Goal: Answer question/provide support

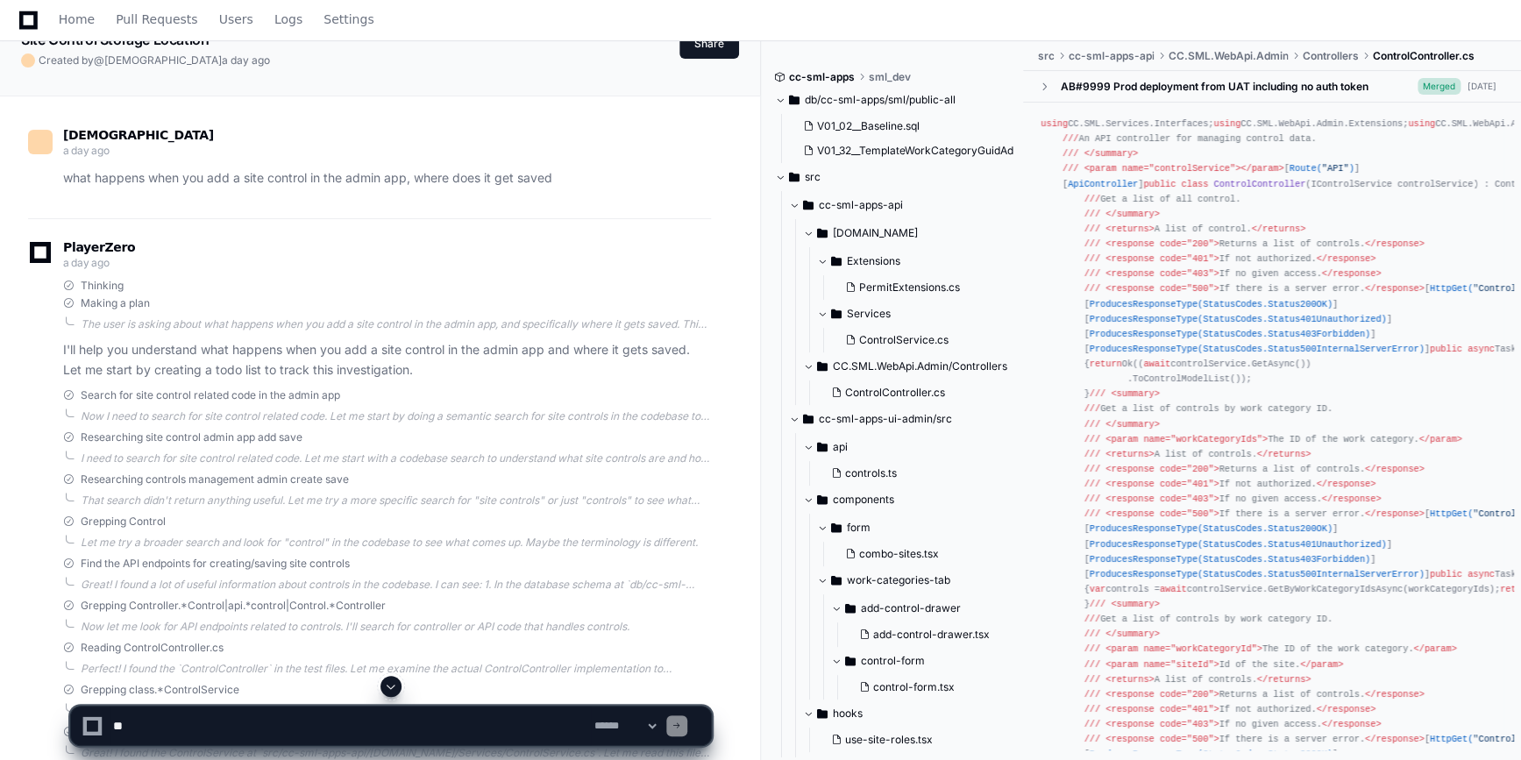
scroll to position [159, 0]
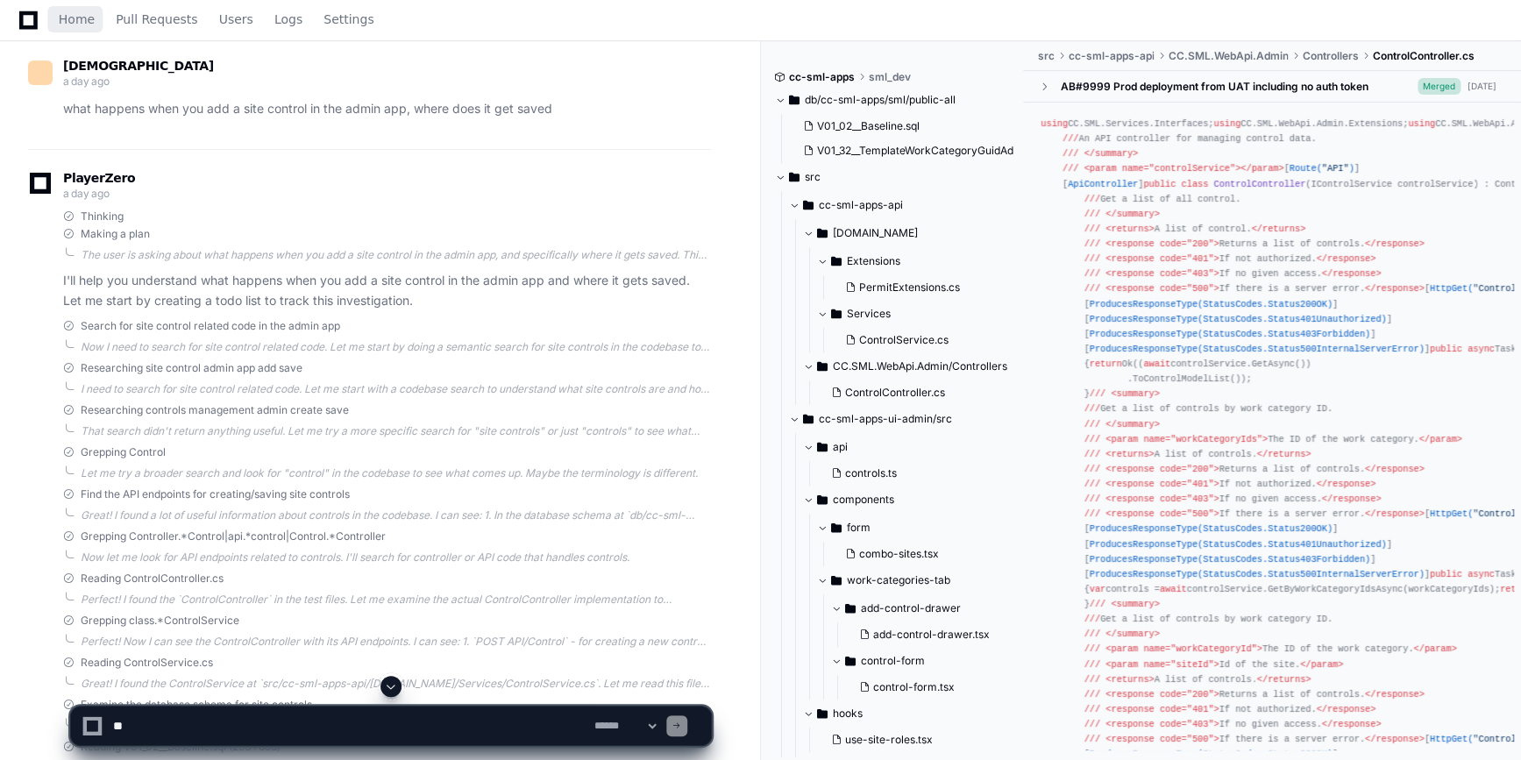
drag, startPoint x: 61, startPoint y: 20, endPoint x: 1514, endPoint y: 338, distance: 1486.7
click at [61, 20] on span "Home" at bounding box center [77, 19] width 36 height 11
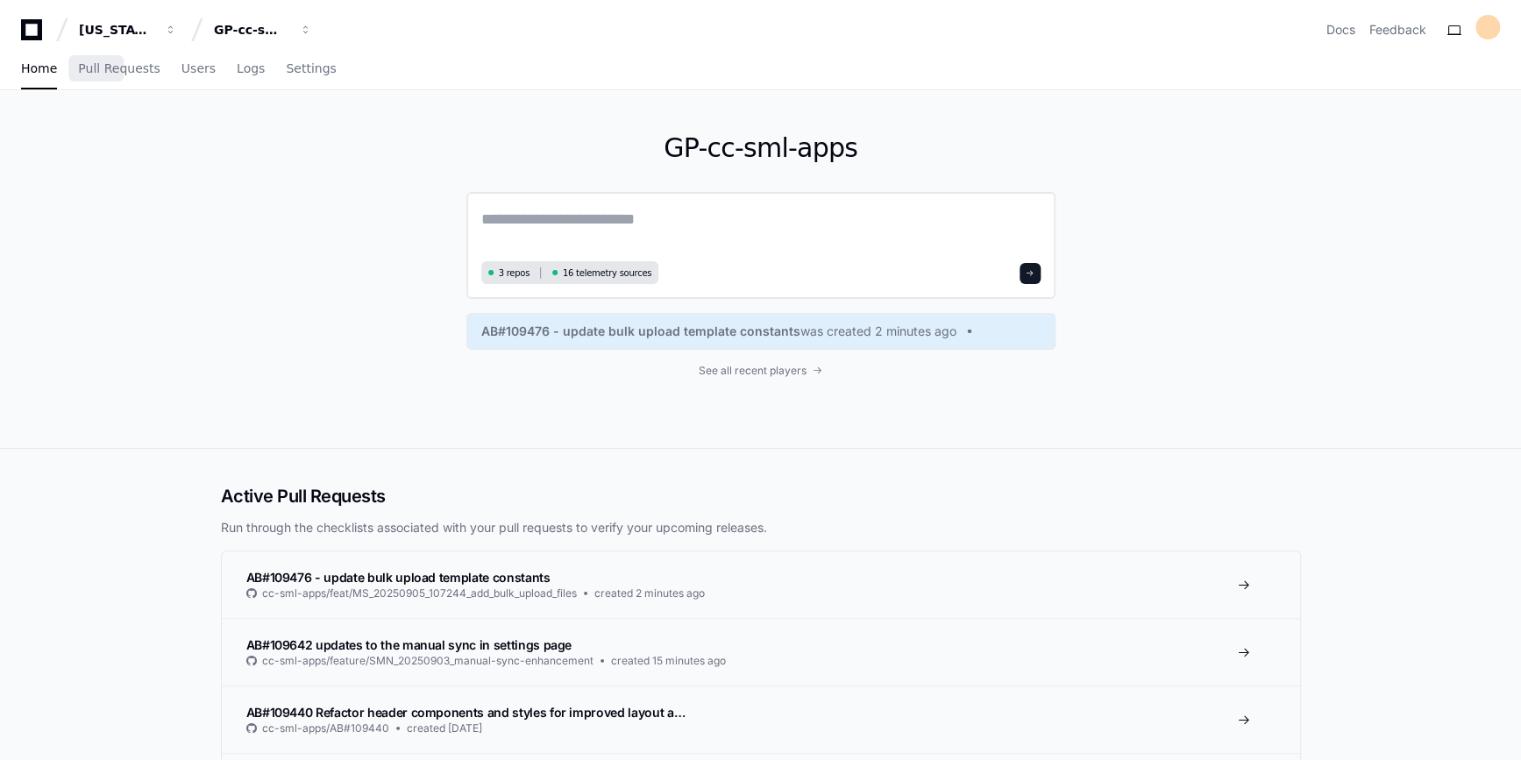
click at [699, 227] on textarea at bounding box center [760, 231] width 559 height 49
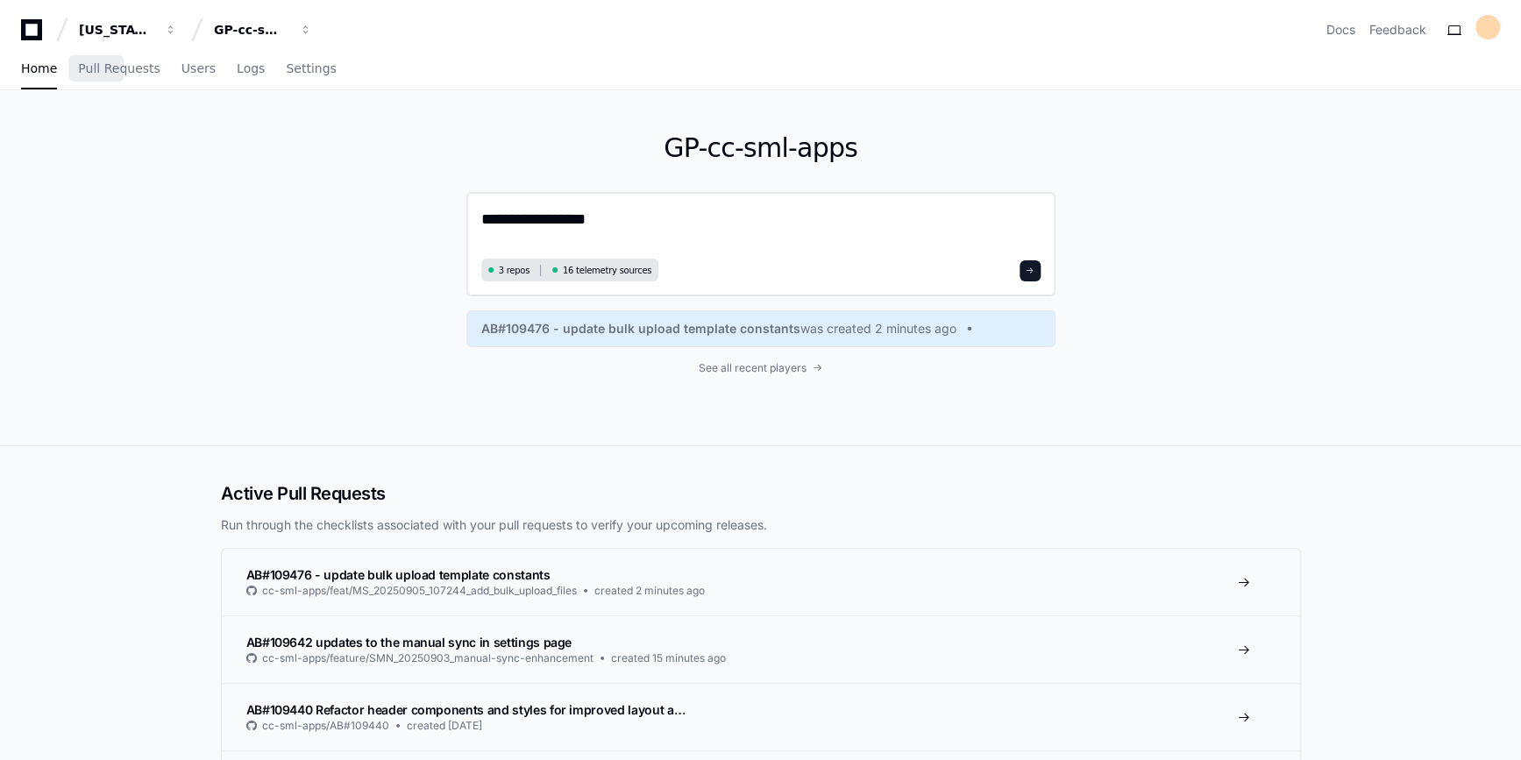
click at [628, 211] on textarea "**********" at bounding box center [760, 230] width 559 height 46
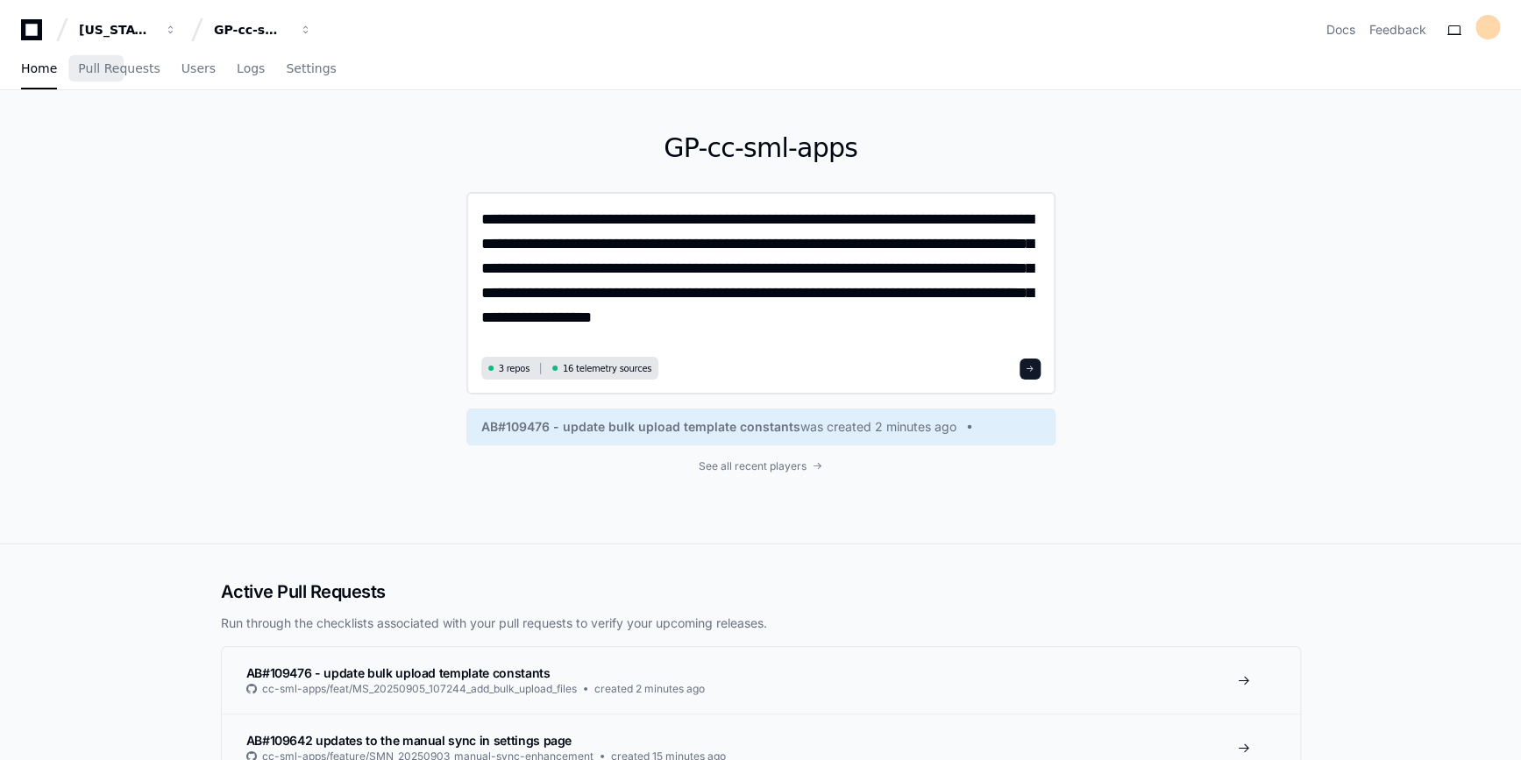
click at [821, 323] on textarea "**********" at bounding box center [760, 279] width 559 height 145
type textarea "**********"
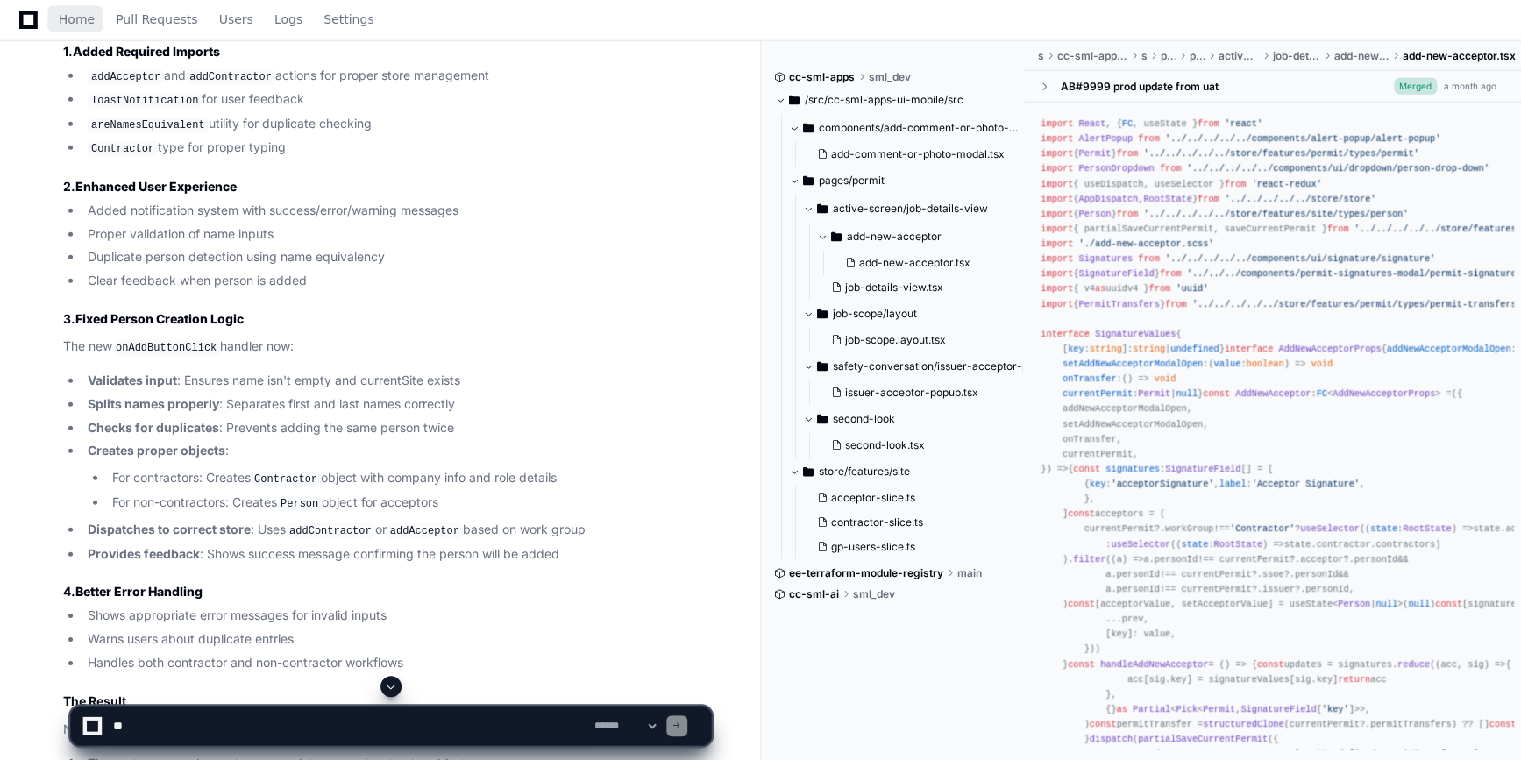
scroll to position [2230, 0]
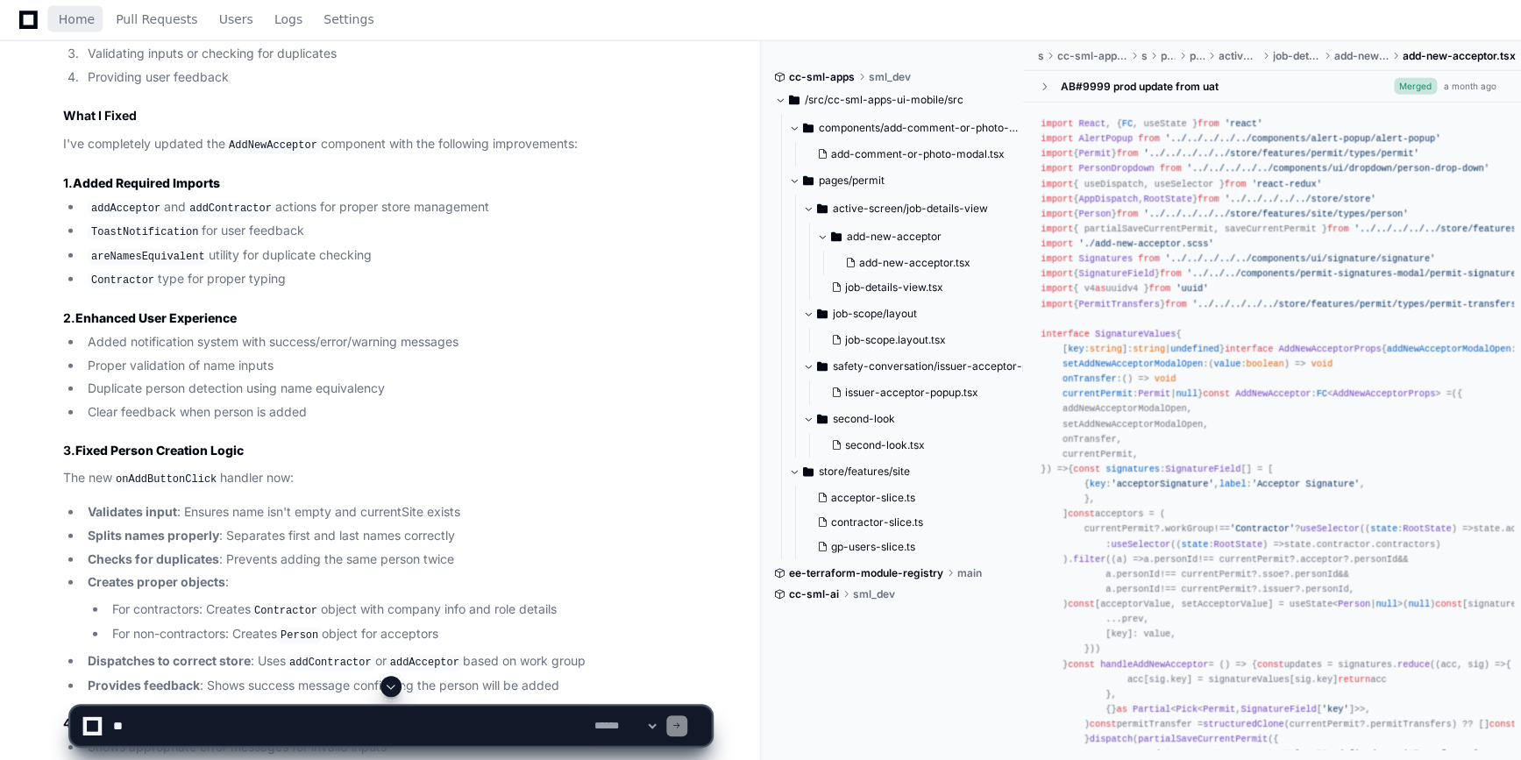
click at [266, 716] on textarea at bounding box center [350, 725] width 481 height 39
type textarea "**********"
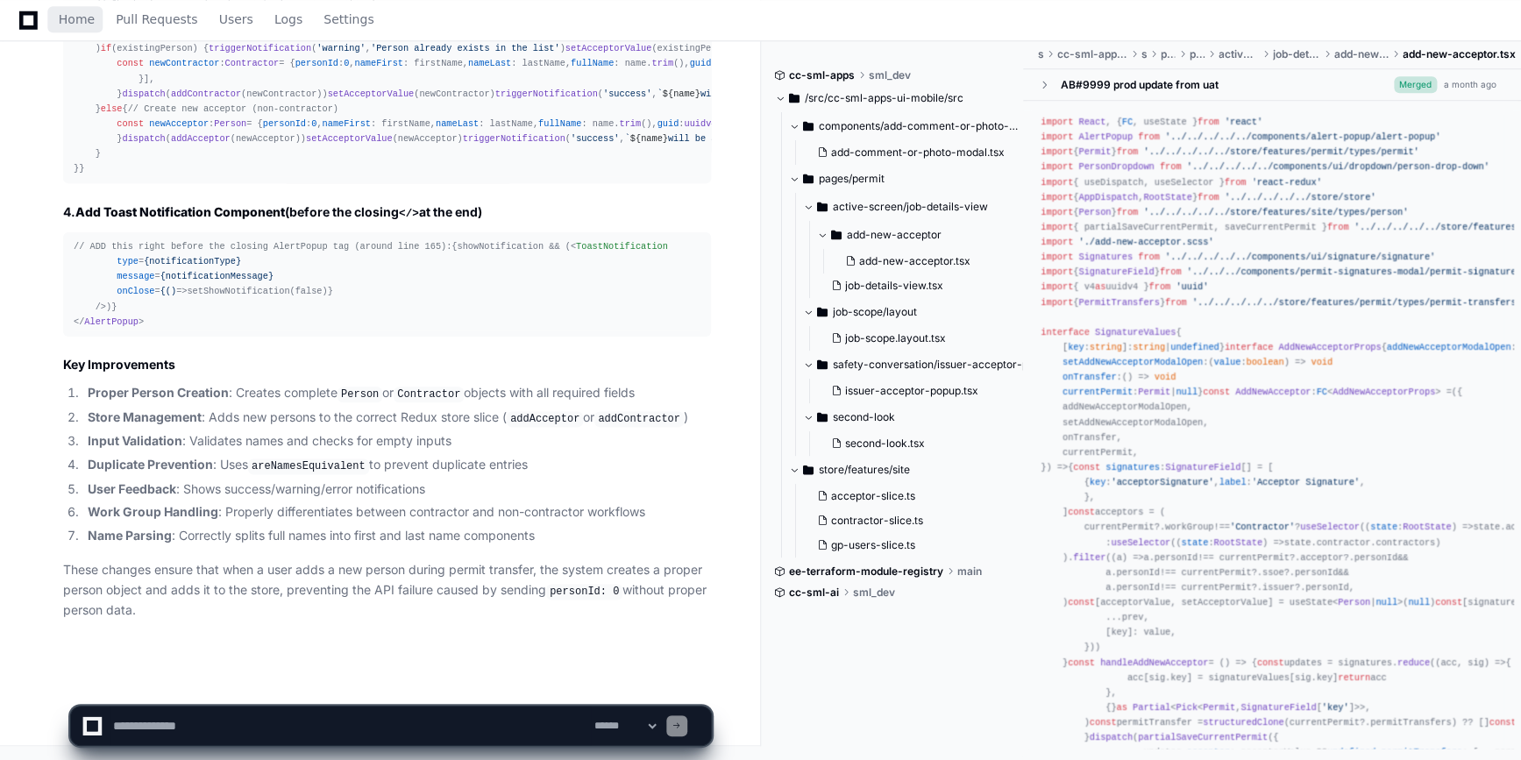
scroll to position [5211, 0]
click at [289, 725] on textarea at bounding box center [350, 725] width 481 height 39
type textarea "*"
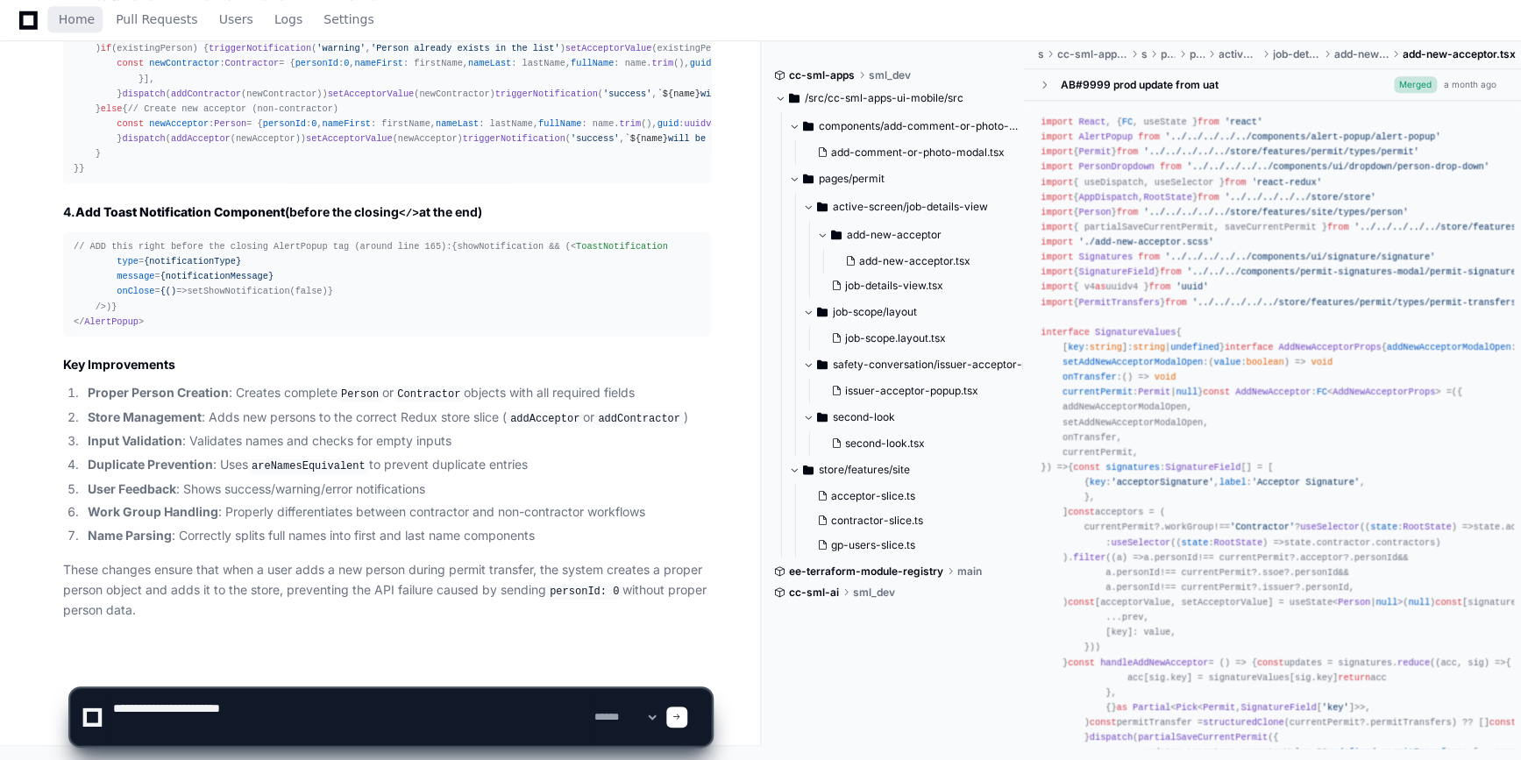
paste textarea "**********"
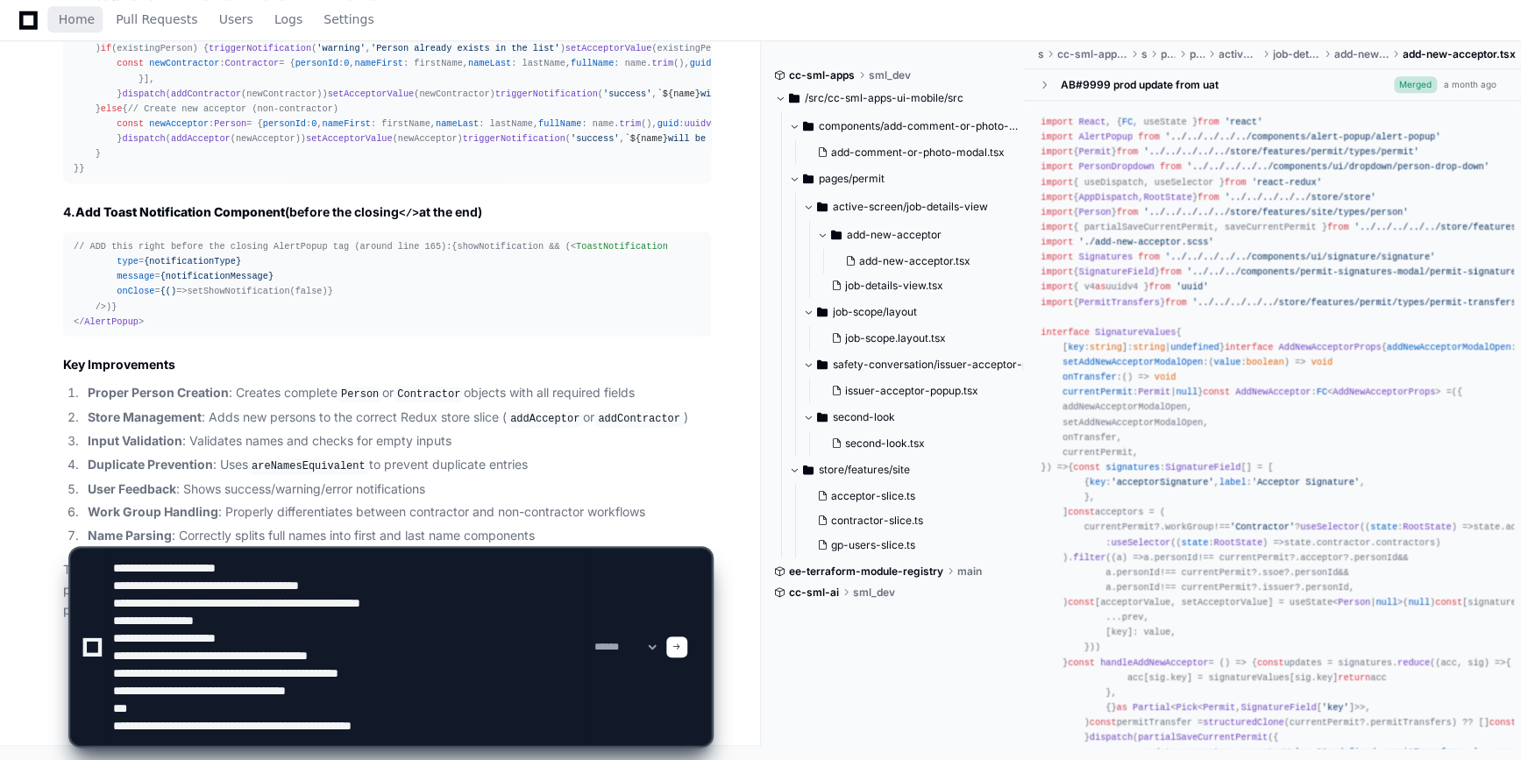
type textarea "**********"
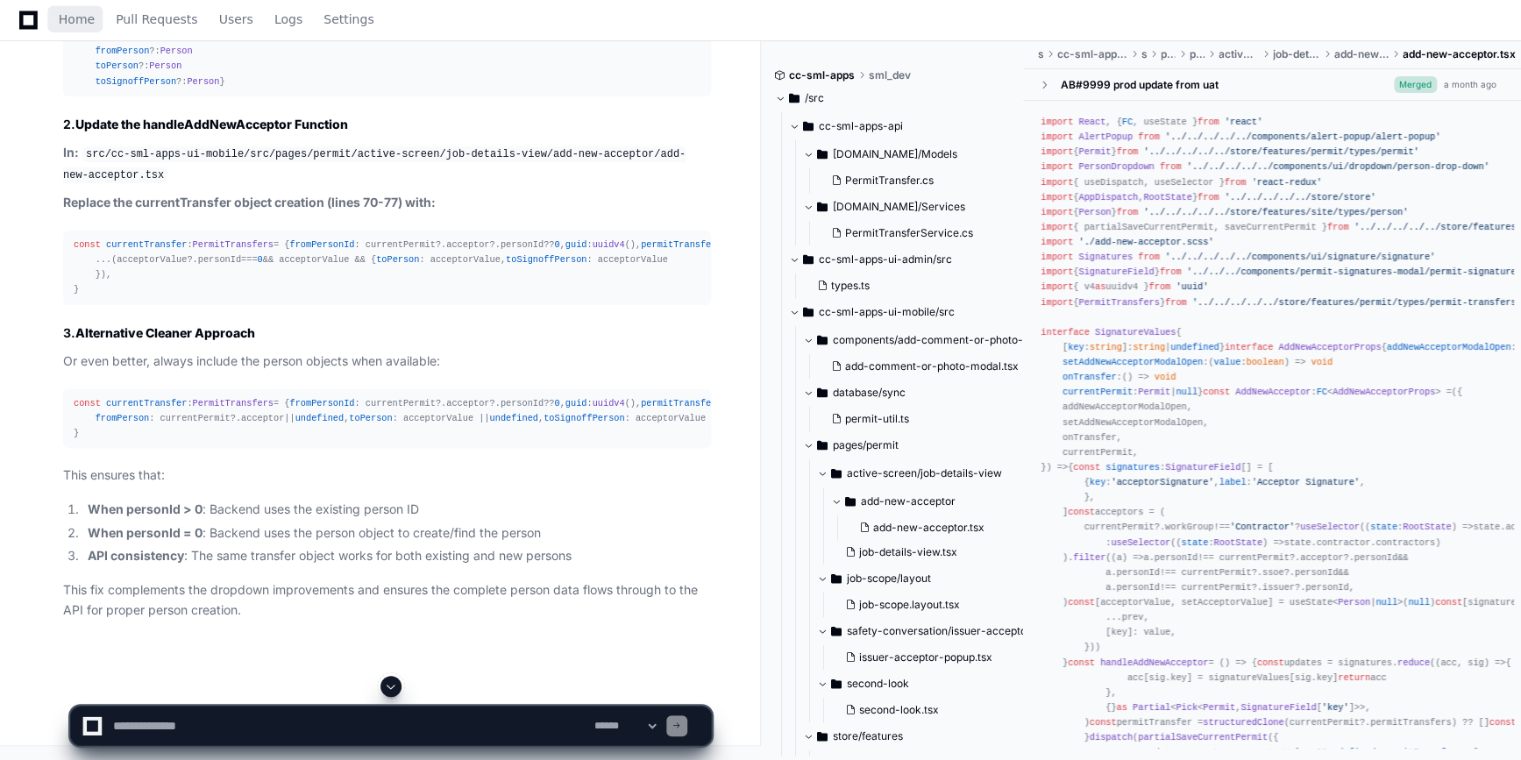
scroll to position [8081, 0]
click at [215, 733] on textarea at bounding box center [350, 725] width 481 height 39
paste textarea "**********"
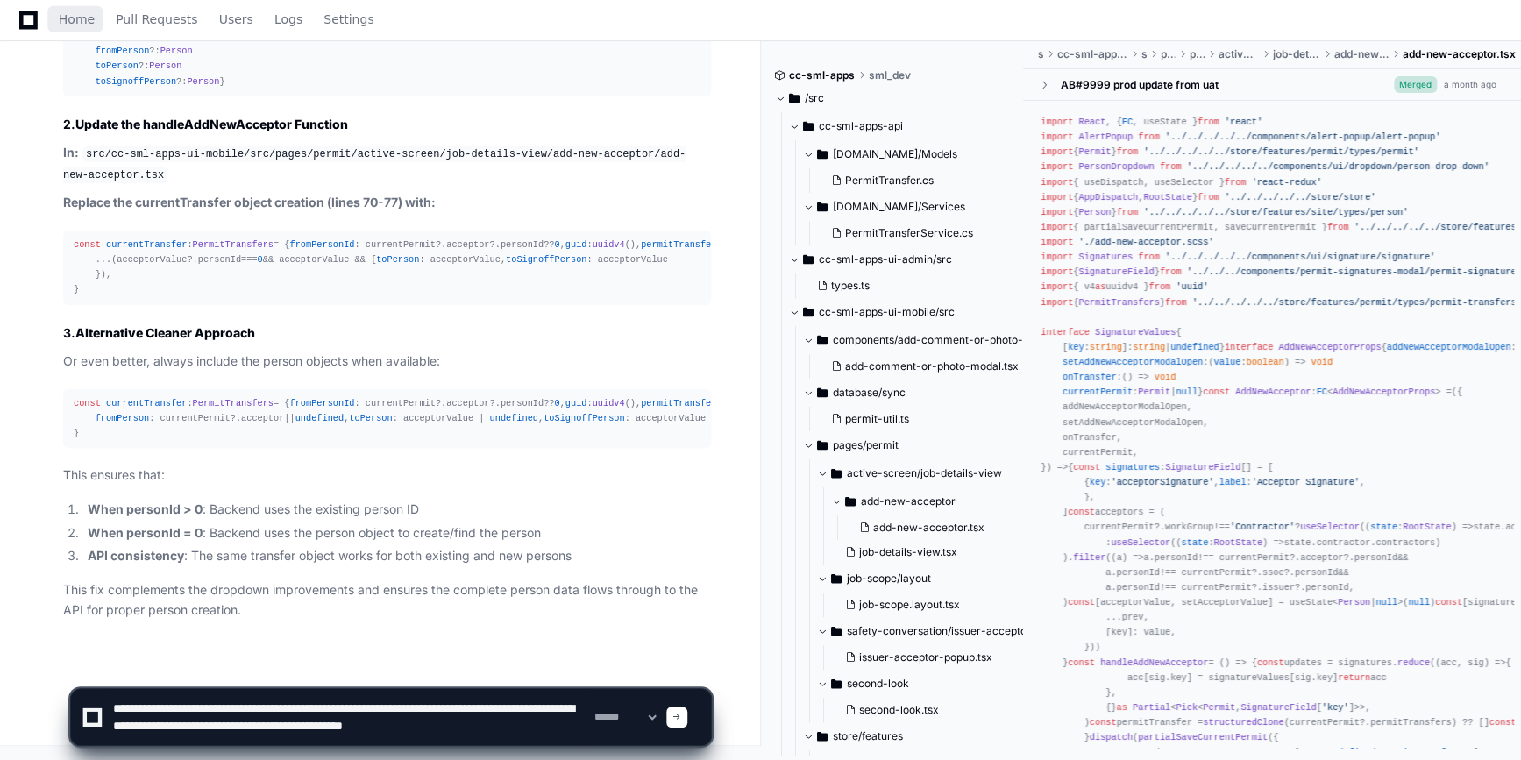
scroll to position [6, 0]
click at [560, 703] on textarea at bounding box center [350, 717] width 481 height 56
type textarea "**********"
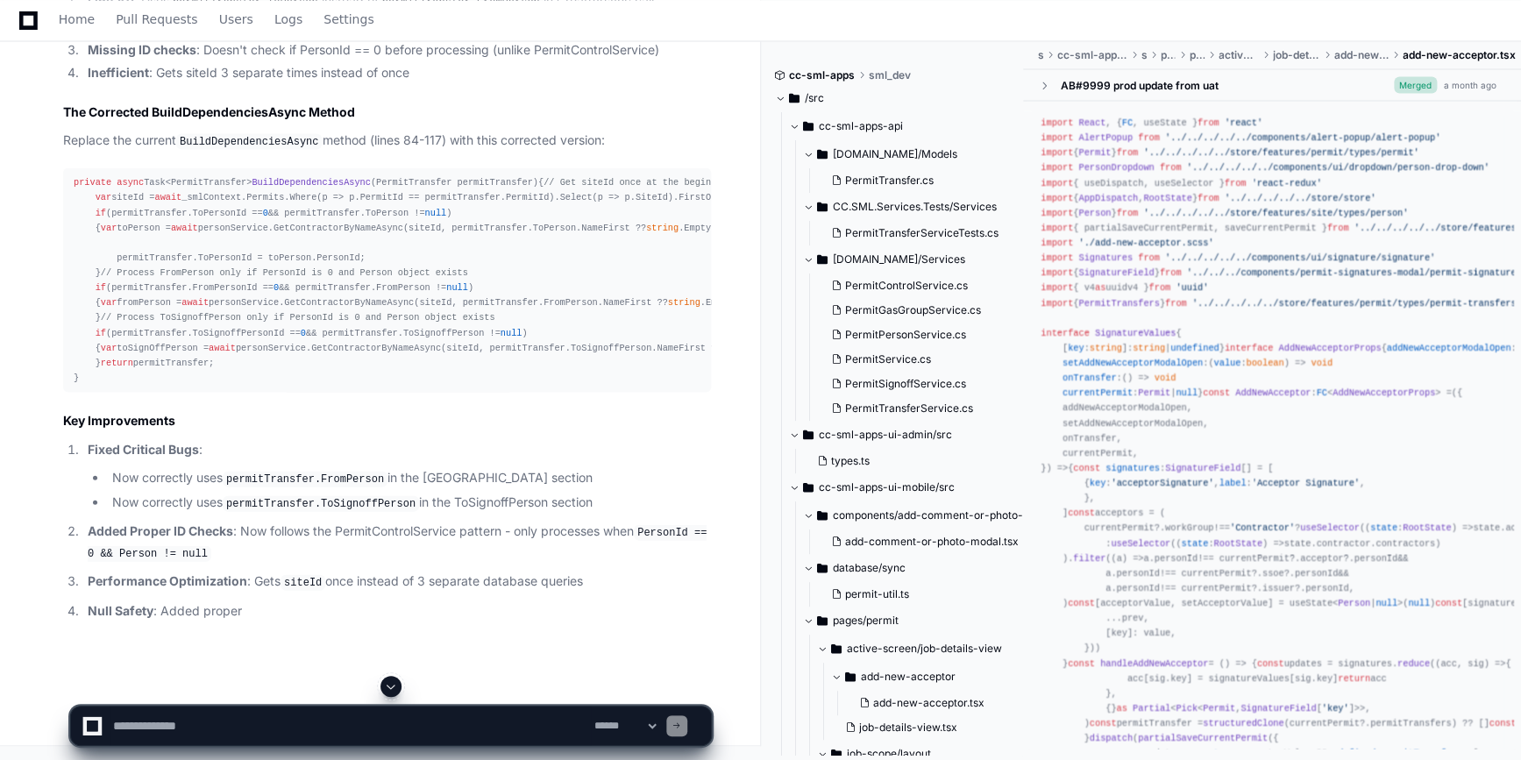
scroll to position [9826, 0]
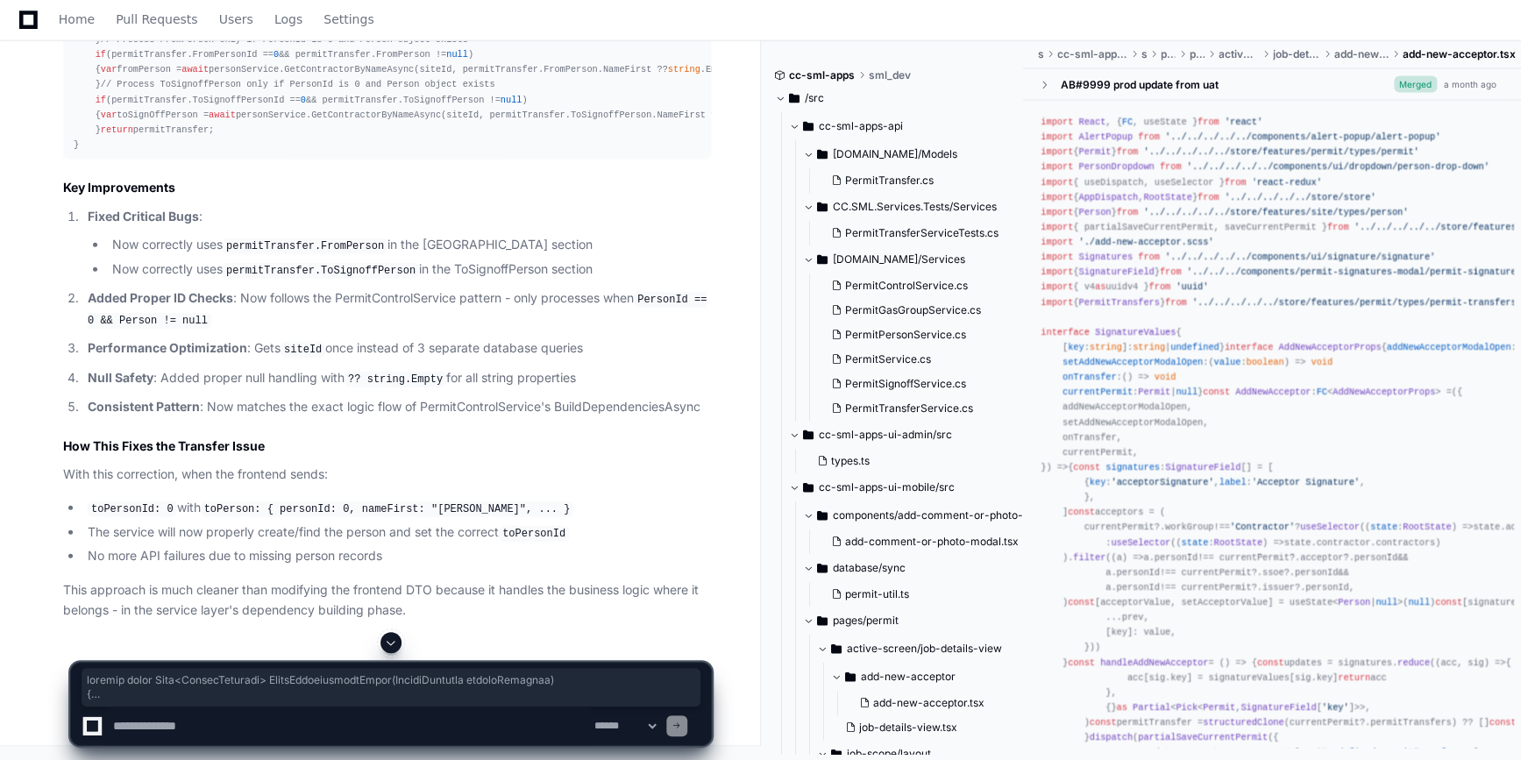
drag, startPoint x: 72, startPoint y: 65, endPoint x: 102, endPoint y: 558, distance: 494.3
click at [102, 160] on pre "private async Task<PermitTransfer> BuildDependenciesAsync ( PermitTransfer perm…" at bounding box center [387, 47] width 648 height 224
copy div "private async Task<PermitTransfer> BuildDependenciesAsync ( PermitTransfer perm…"
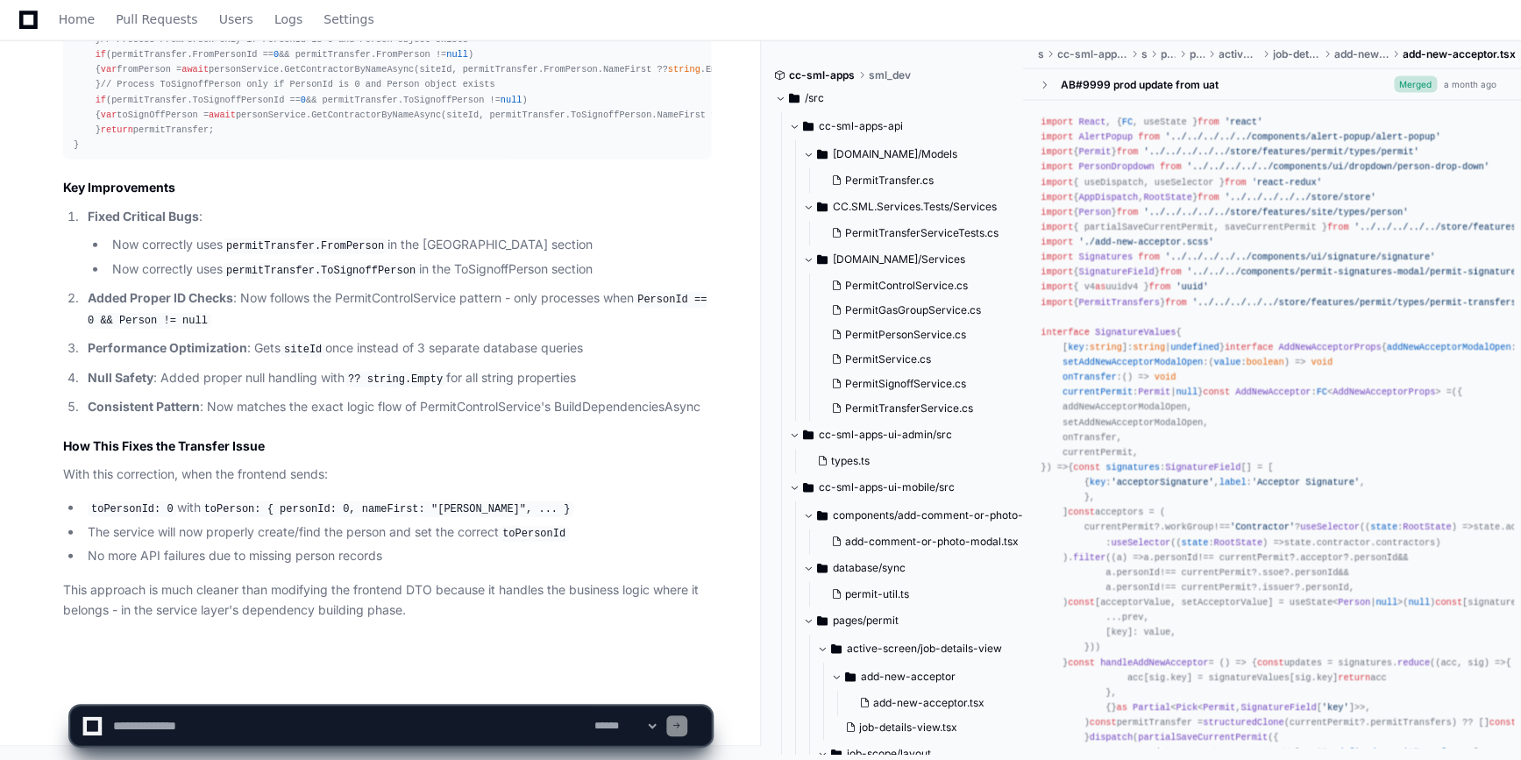
click at [171, 703] on app-app-chat-input "**********" at bounding box center [391, 711] width 642 height 70
click at [179, 712] on textarea at bounding box center [350, 725] width 481 height 39
type textarea "**********"
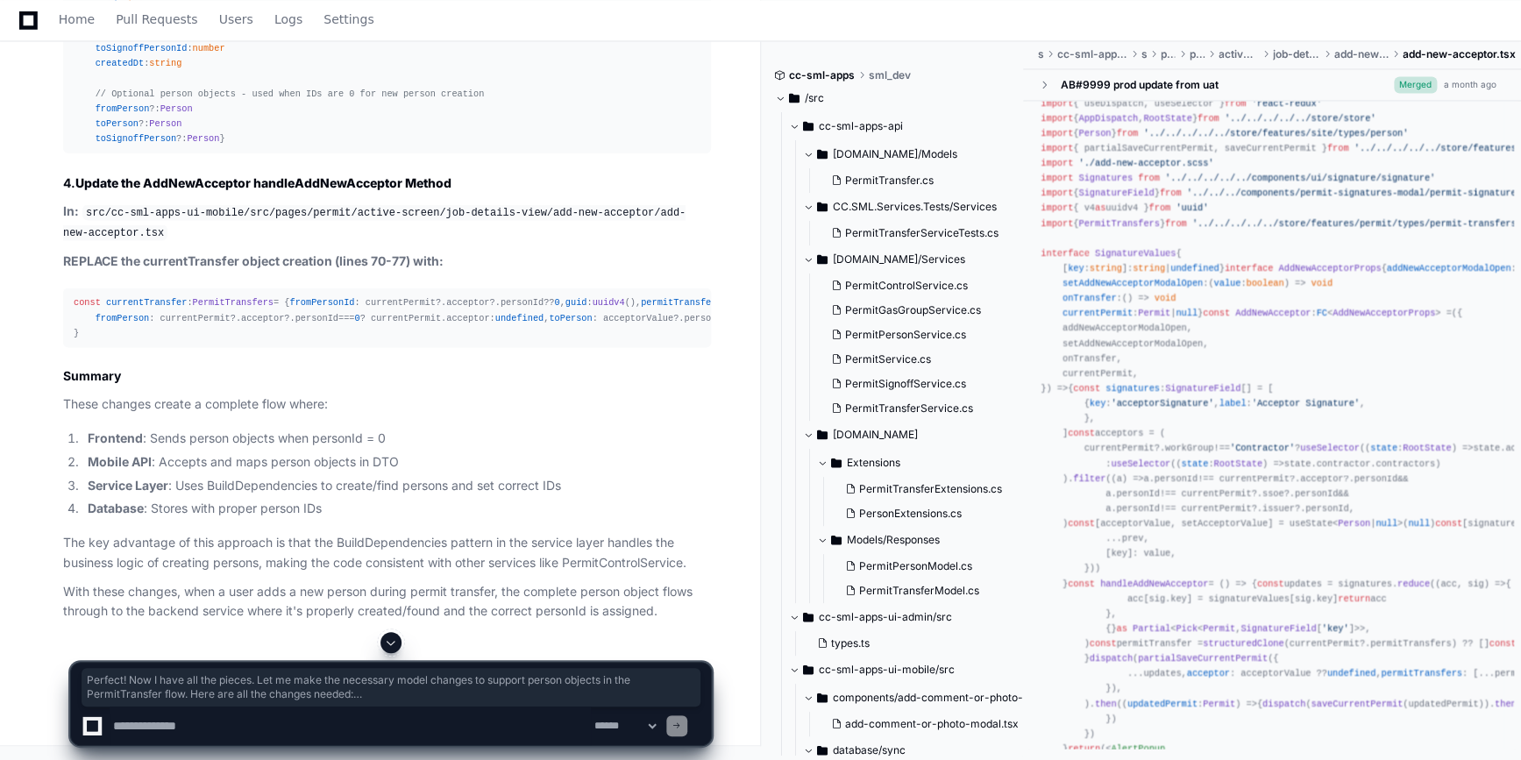
scroll to position [11458, 0]
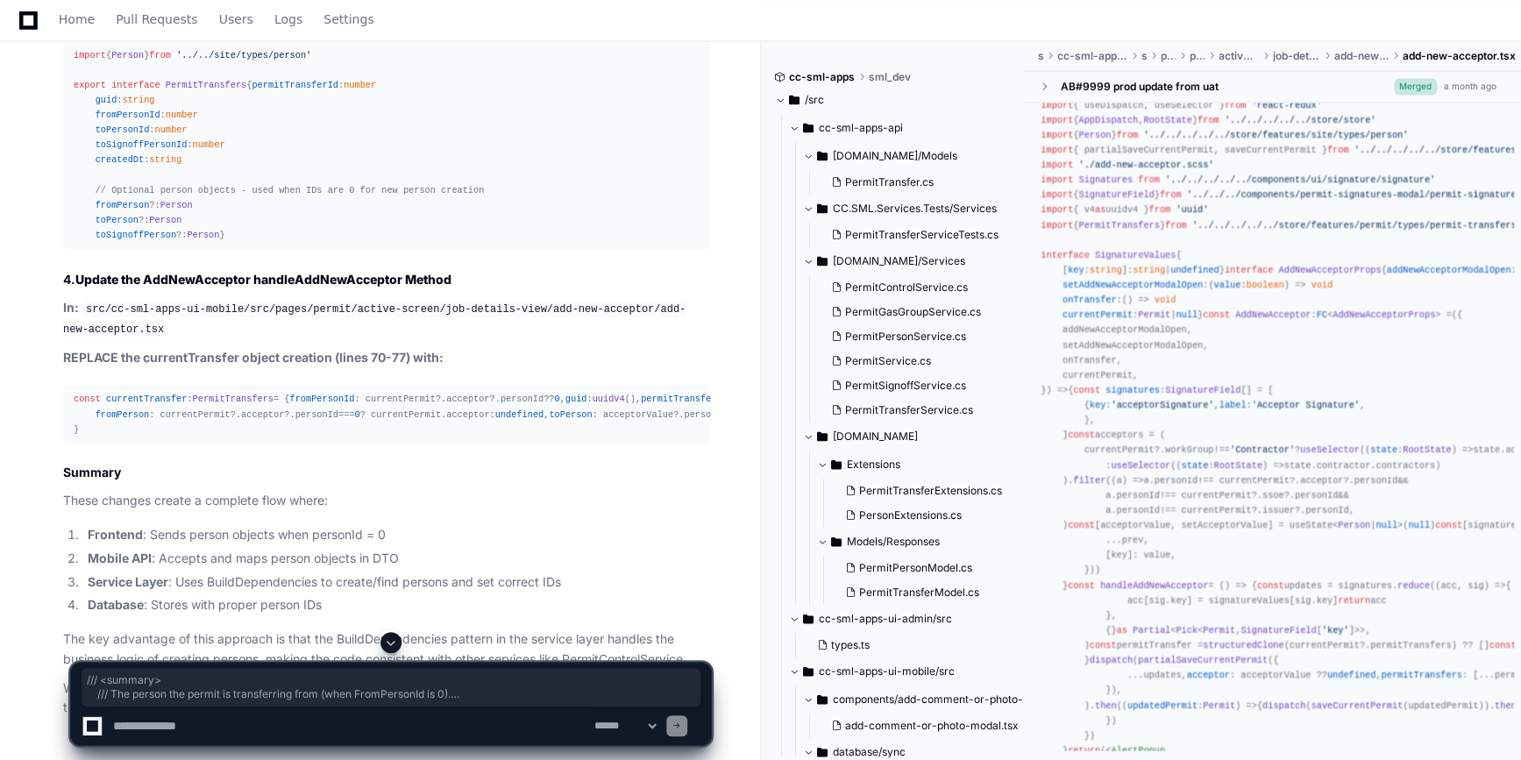
drag, startPoint x: 95, startPoint y: 334, endPoint x: 412, endPoint y: 522, distance: 369.0
copy div "/// <summary> /// The person the permit is transferring from (when FromPersonId…"
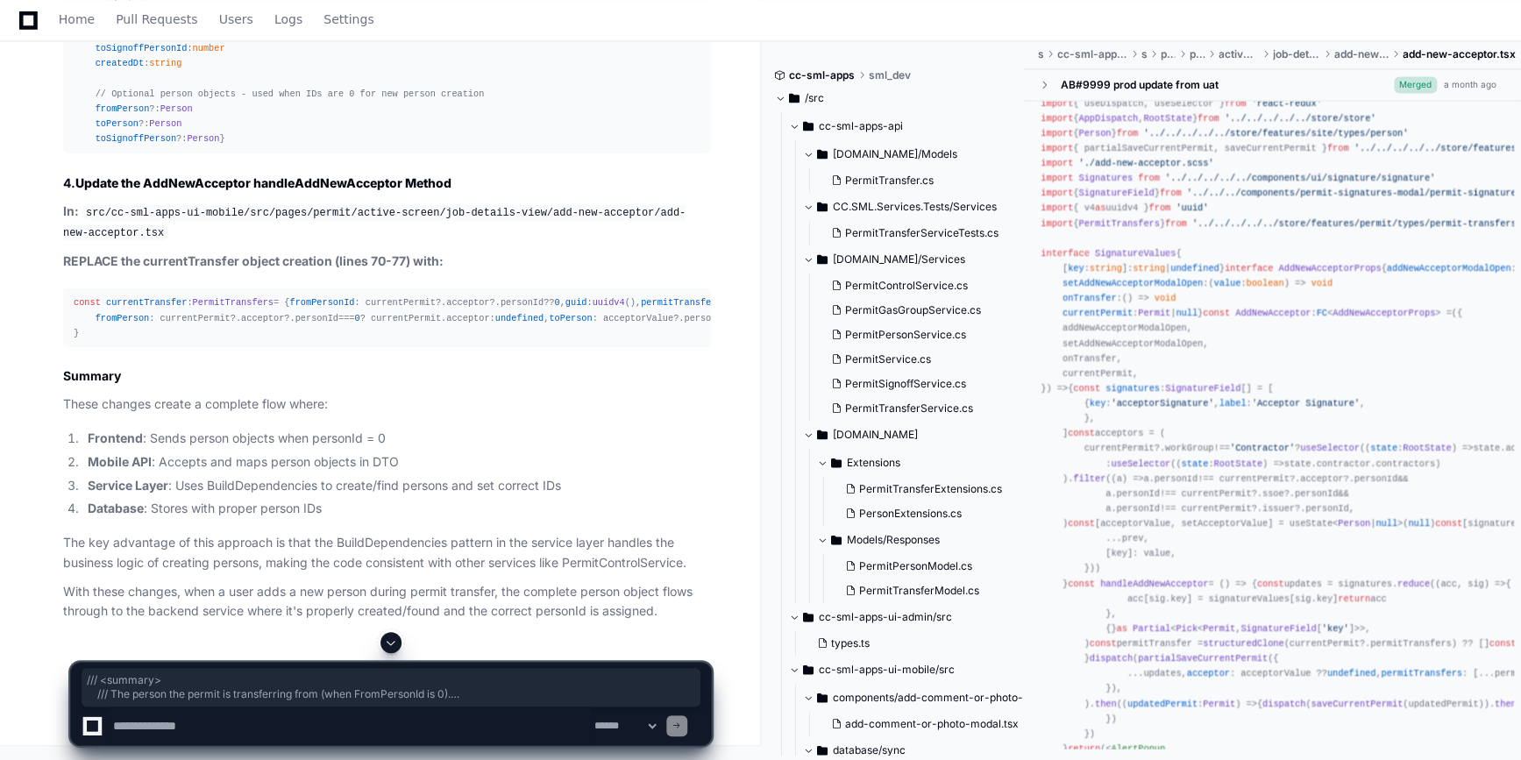
scroll to position [11937, 0]
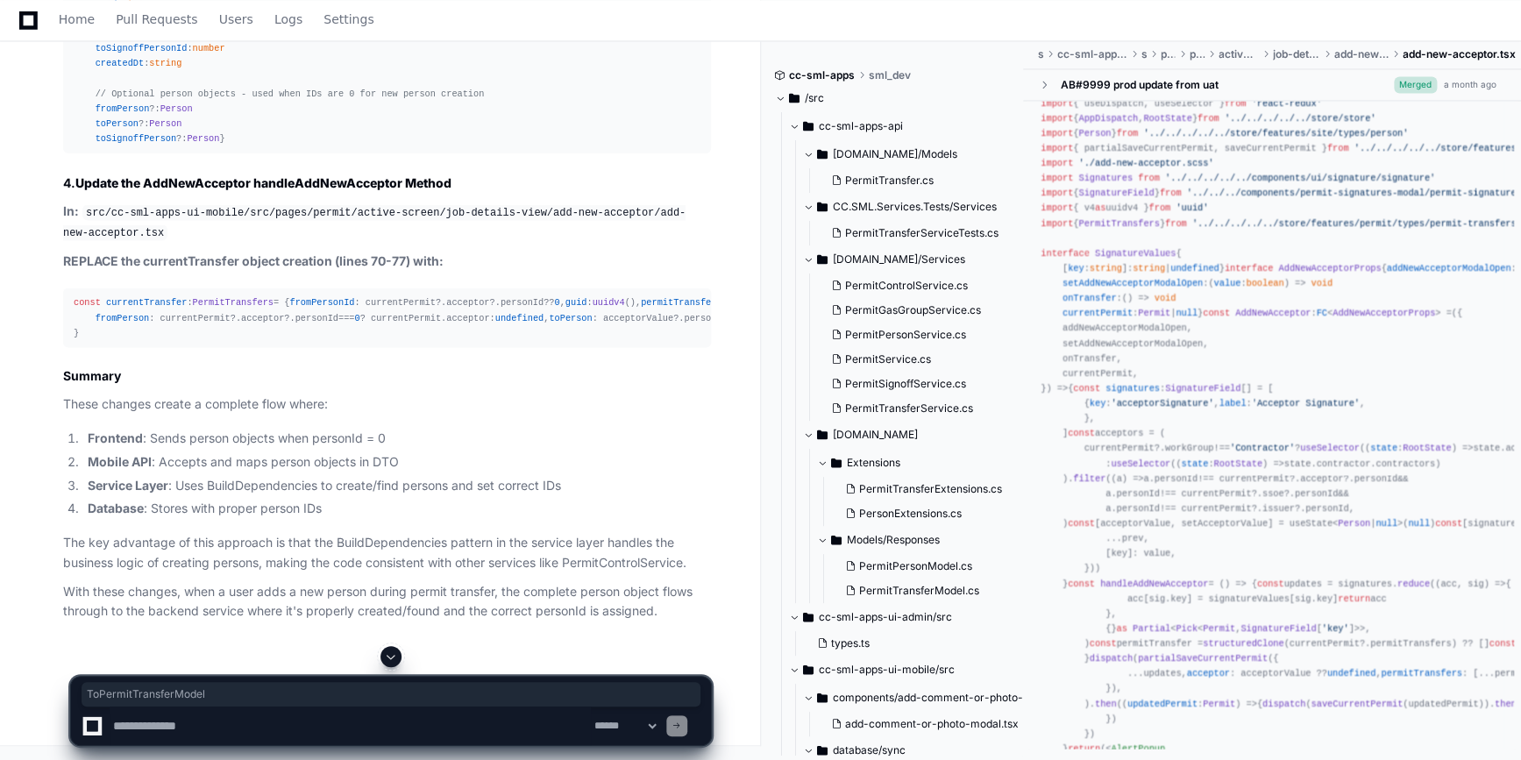
copy span "ToPermitTransferModel"
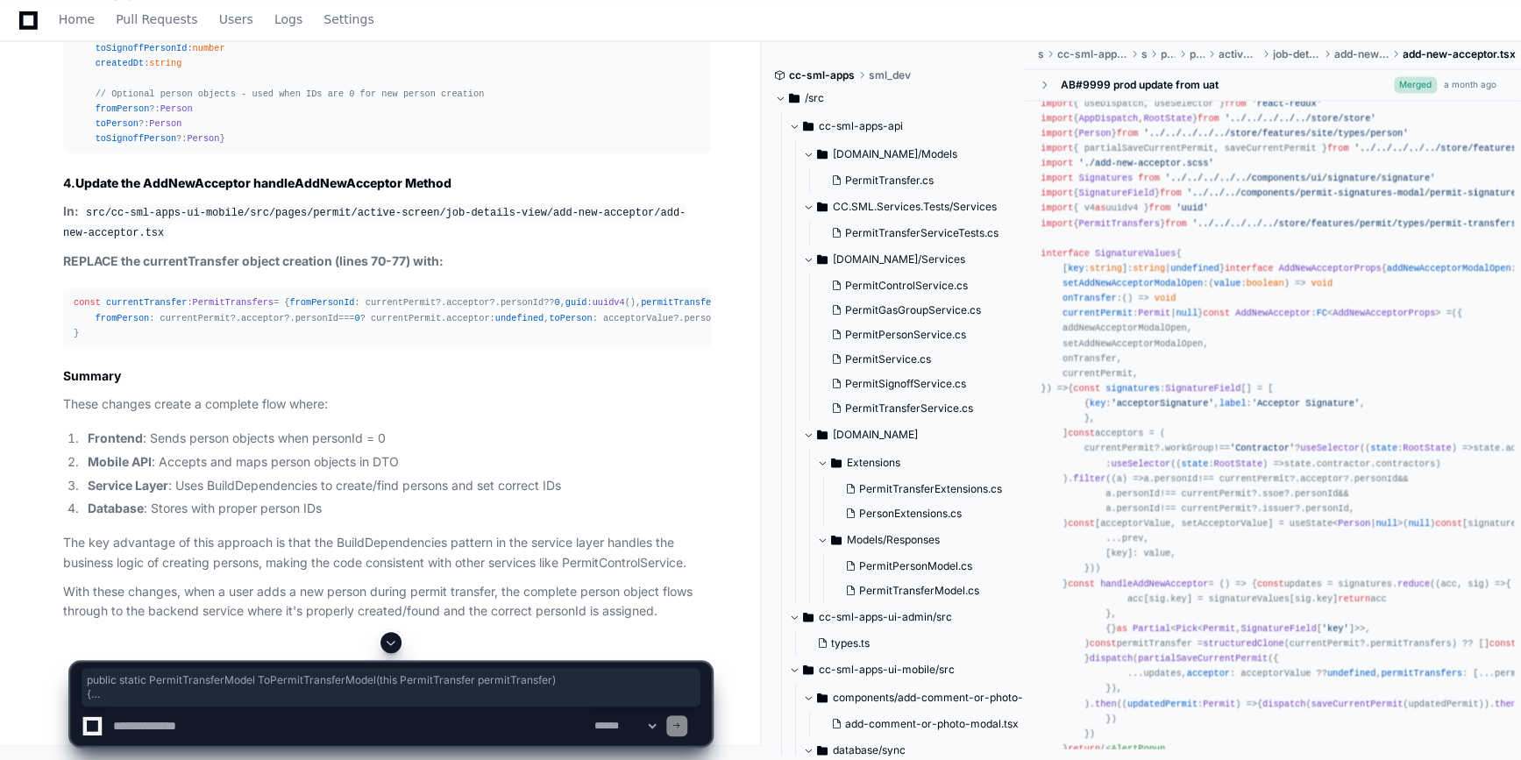
drag, startPoint x: 72, startPoint y: 287, endPoint x: 88, endPoint y: 516, distance: 229.3
copy div "public static PermitTransferModel ToPermitTransferModel ( this PermitTransfer p…"
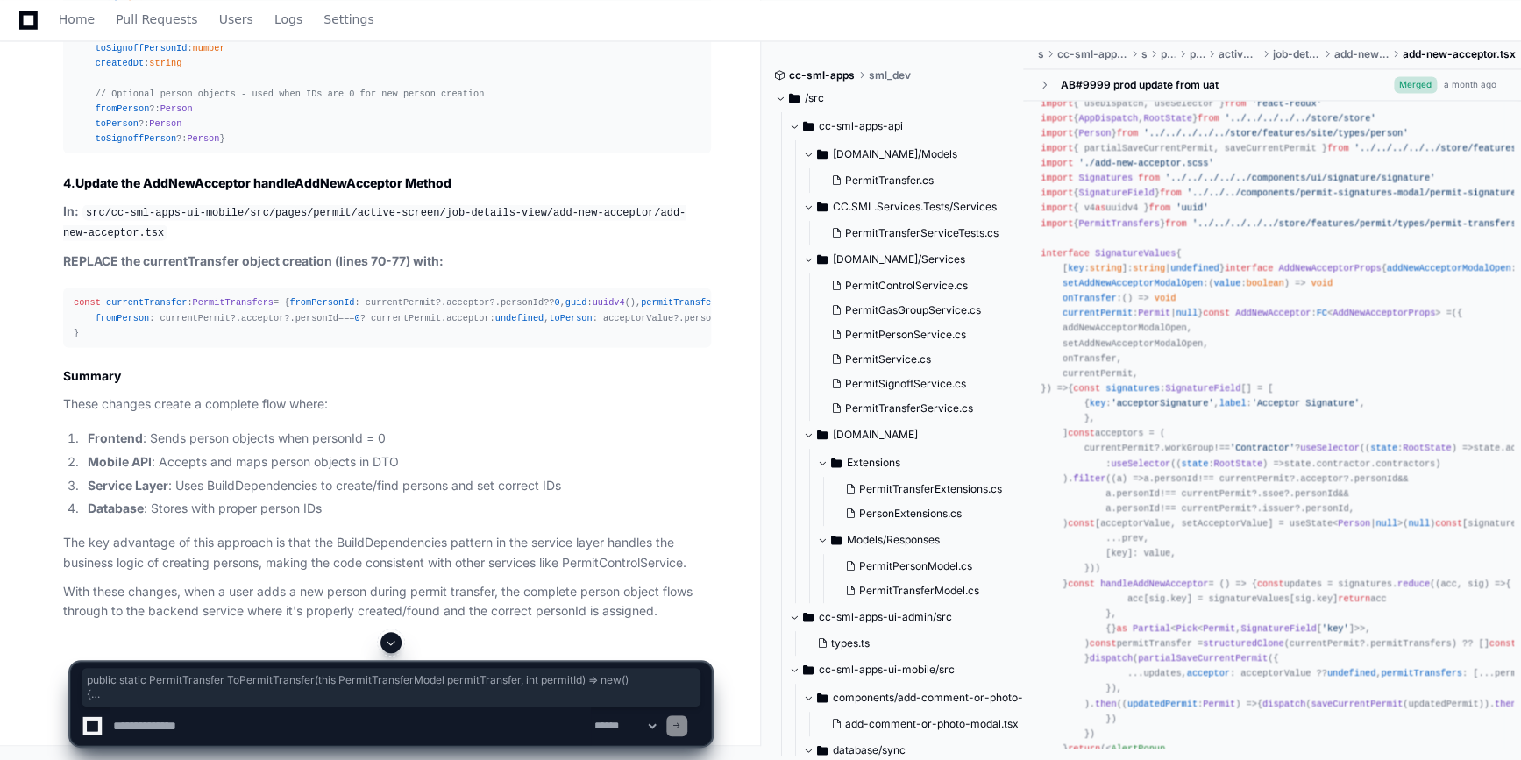
drag, startPoint x: 71, startPoint y: 369, endPoint x: 96, endPoint y: 555, distance: 187.5
copy div "public static PermitTransfer ToPermitTransfer ( this PermitTransferModel permit…"
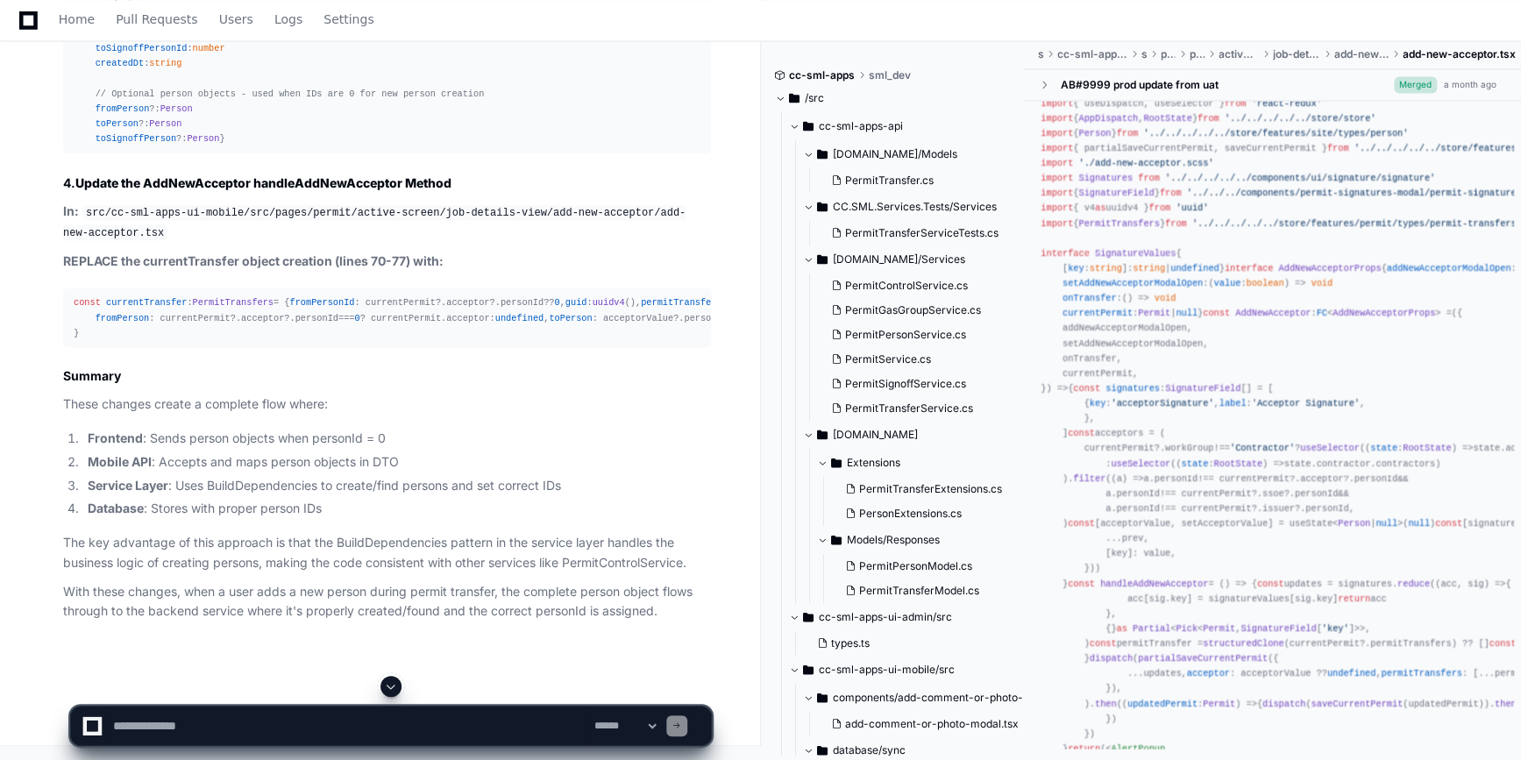
scroll to position [13132, 0]
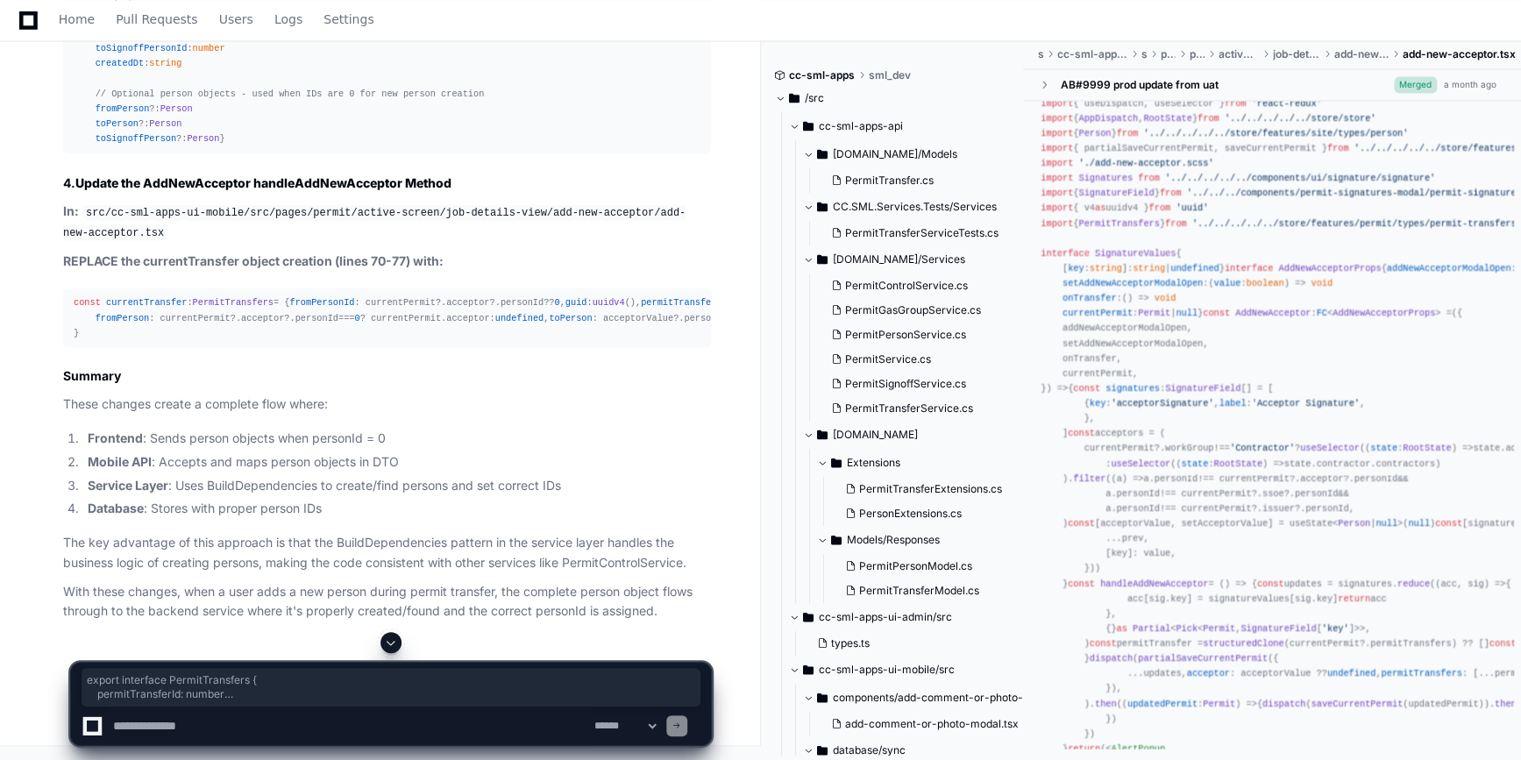
drag, startPoint x: 72, startPoint y: 365, endPoint x: 88, endPoint y: 543, distance: 179.5
click at [88, 154] on pre "import { Person } from '../../site/types/person' export interface PermitTransfe…" at bounding box center [387, 49] width 648 height 209
copy div "export interface PermitTransfers { permitTransferId : number guid : string from…"
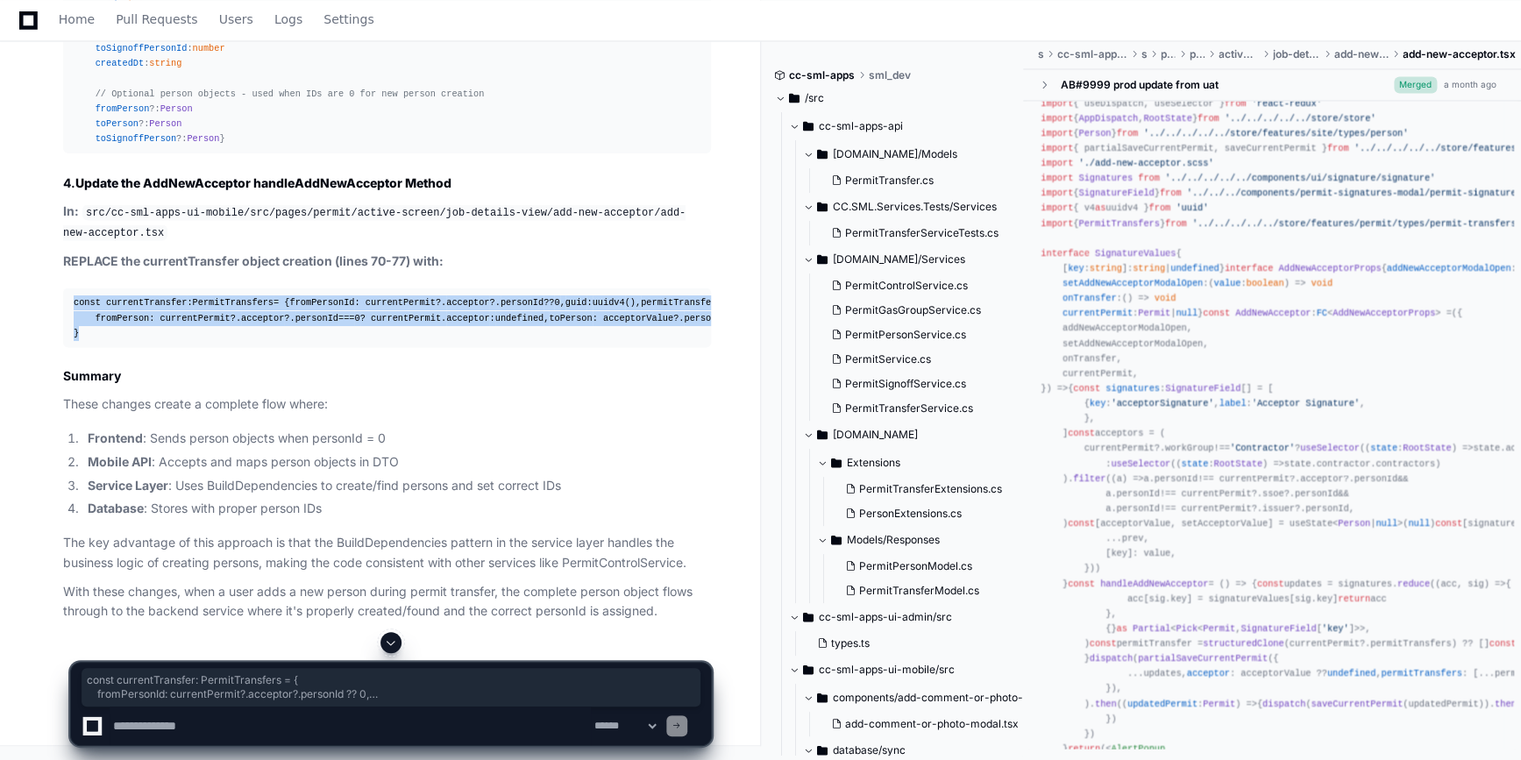
drag, startPoint x: 72, startPoint y: 221, endPoint x: 97, endPoint y: 414, distance: 194.5
click at [97, 346] on pre "const currentTransfer : PermitTransfers = { fromPersonId : currentPermit?. acce…" at bounding box center [387, 316] width 648 height 59
copy div "const currentTransfer : PermitTransfers = { fromPersonId : currentPermit?. acce…"
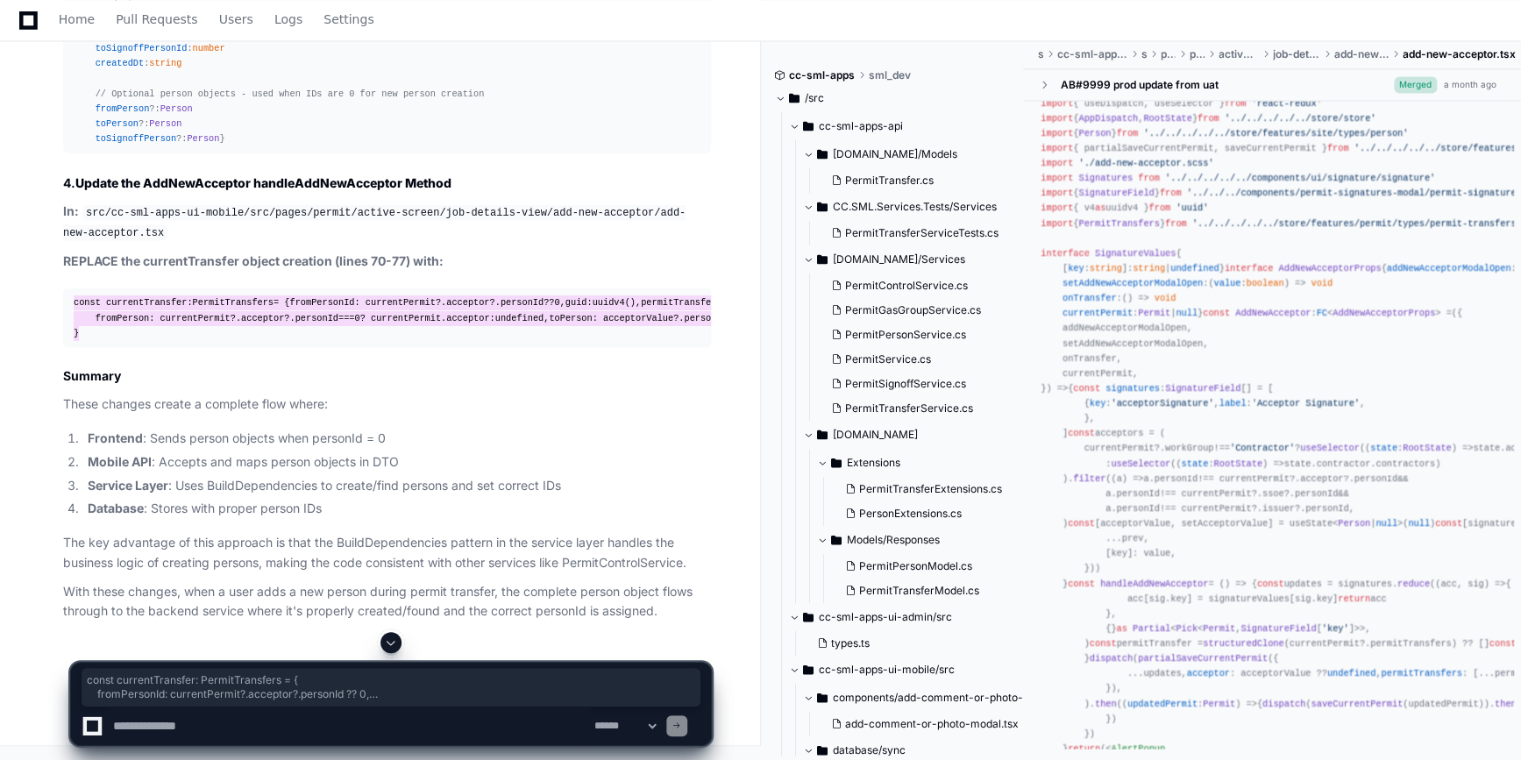
scroll to position [13132, 0]
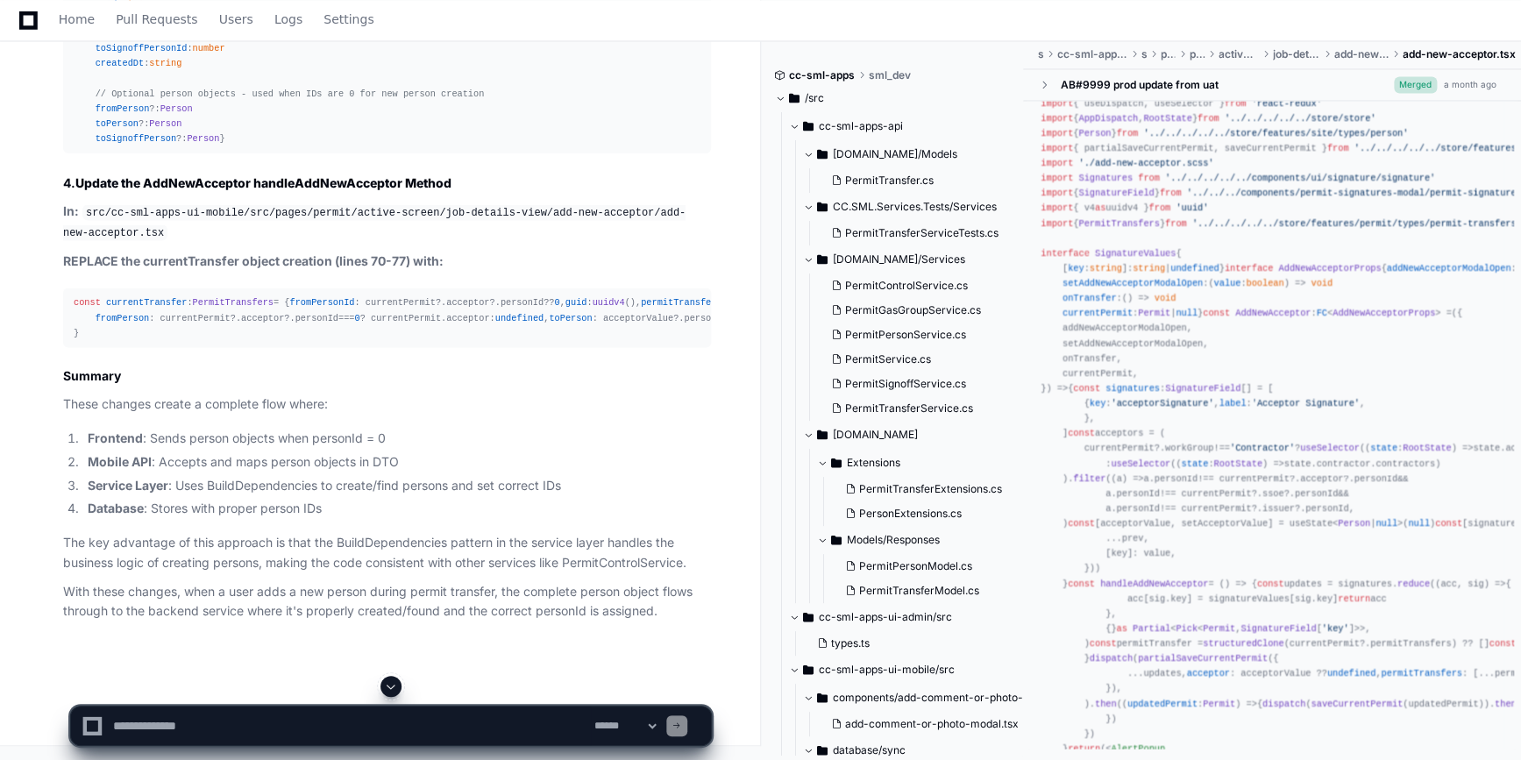
scroll to position [13530, 0]
click at [188, 712] on textarea at bounding box center [350, 725] width 481 height 39
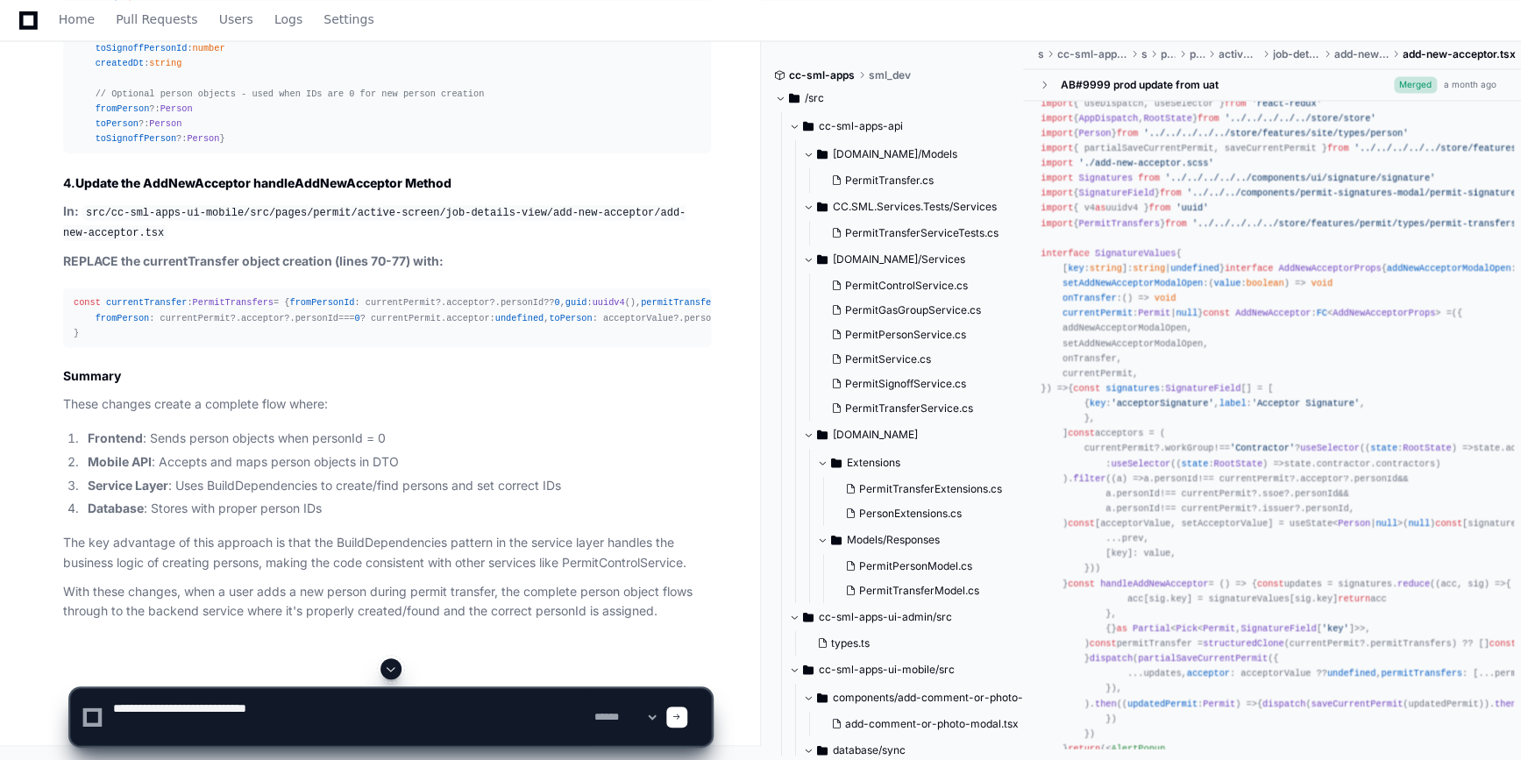
paste textarea "**********"
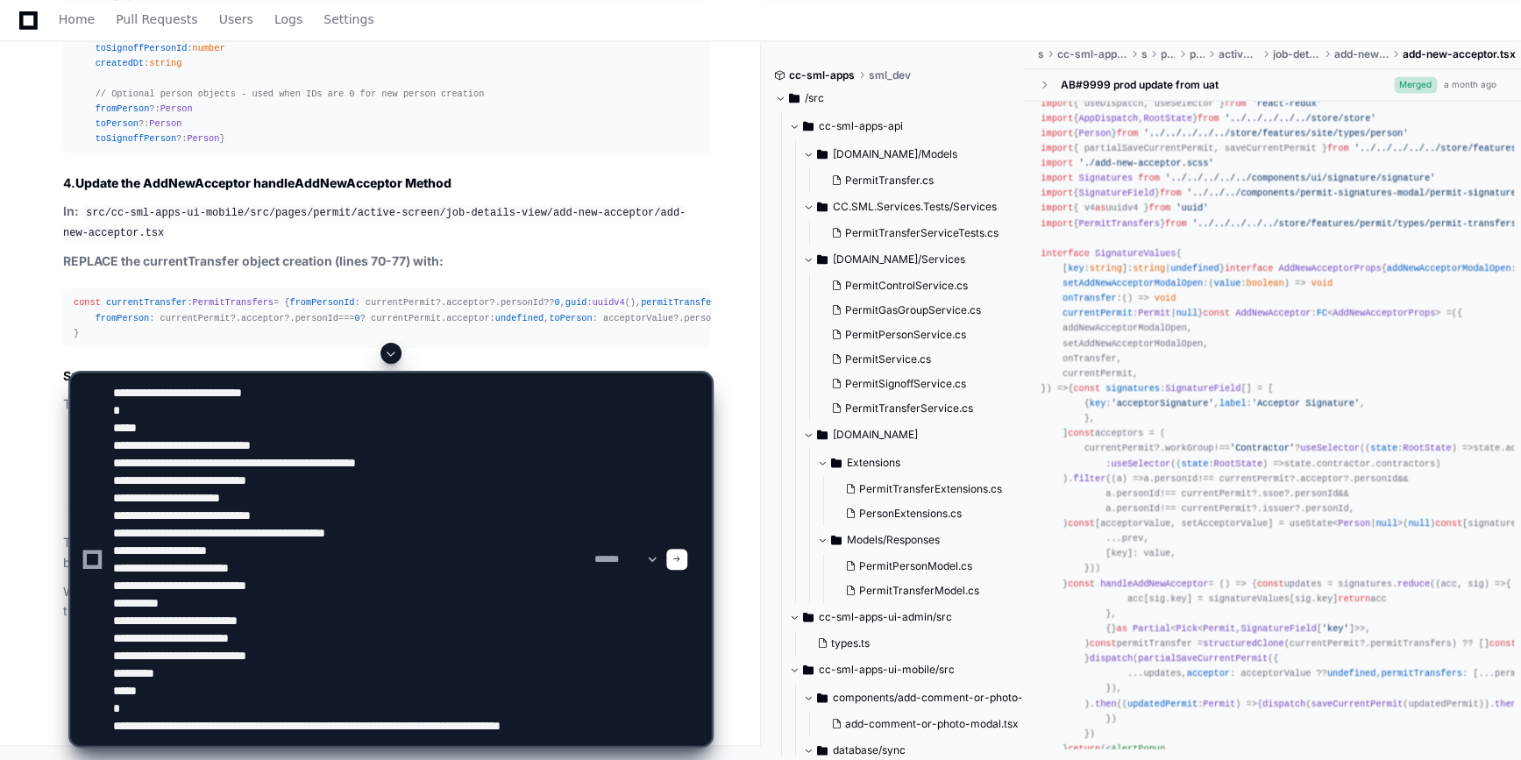
scroll to position [6, 0]
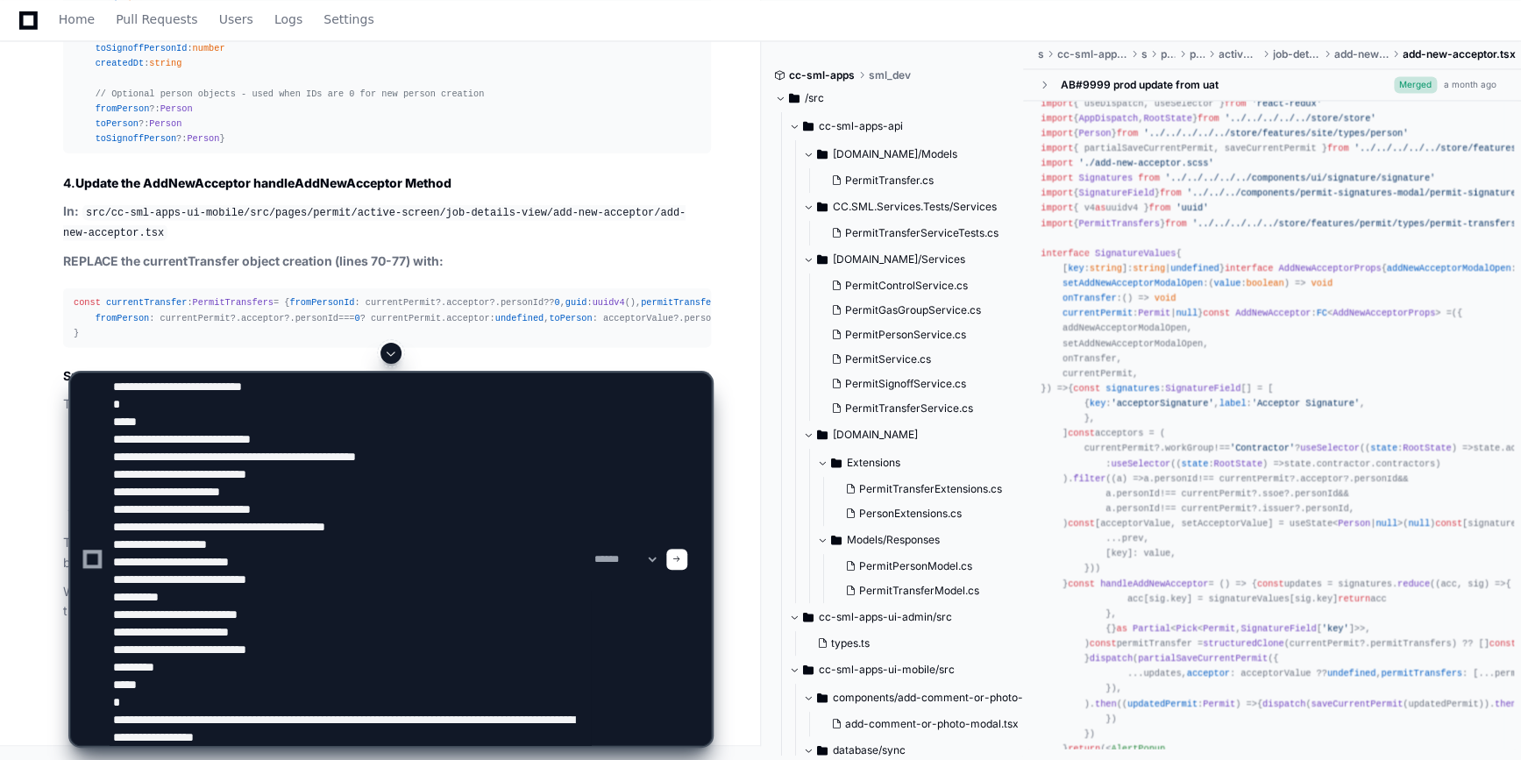
type textarea "**********"
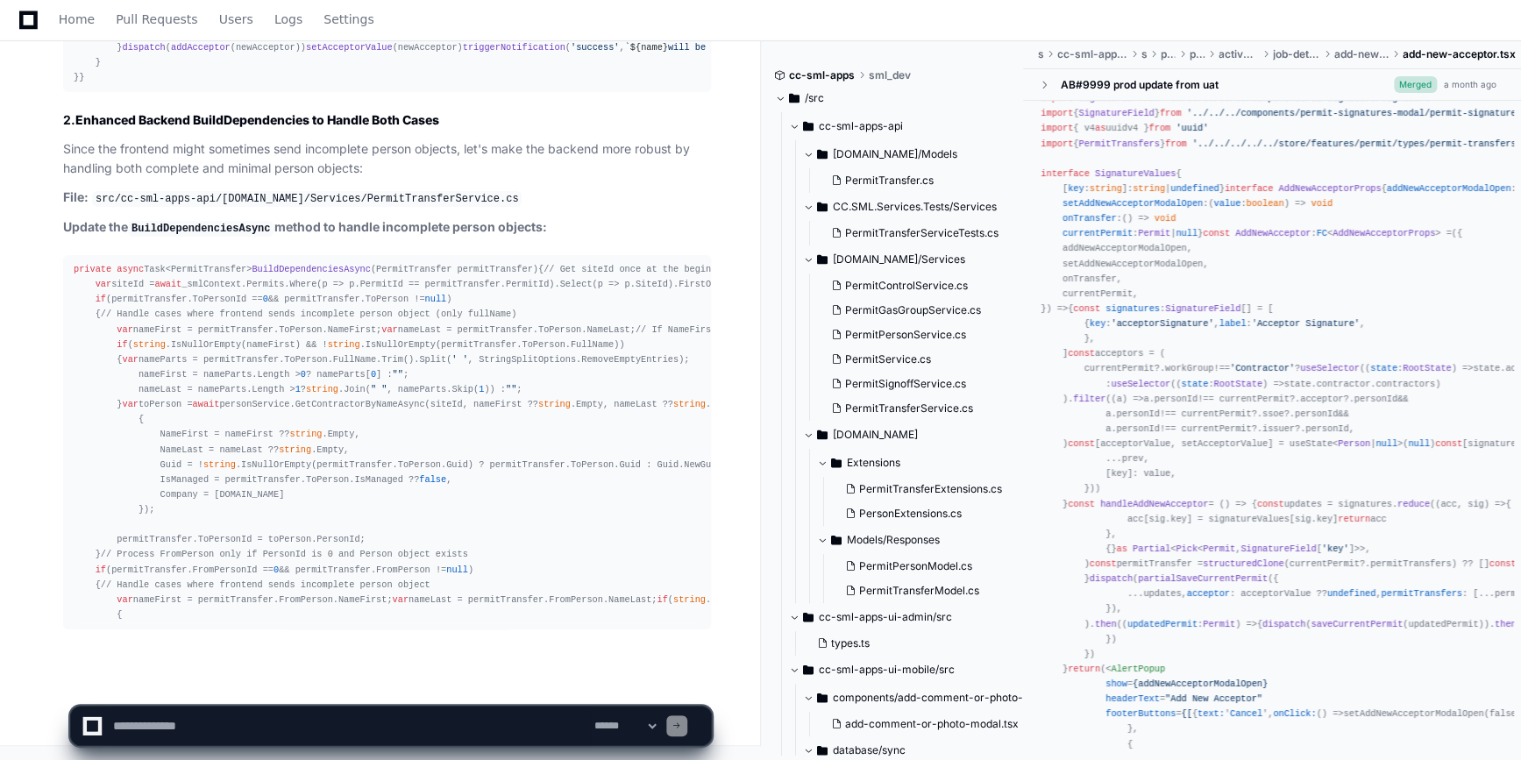
scroll to position [16246, 0]
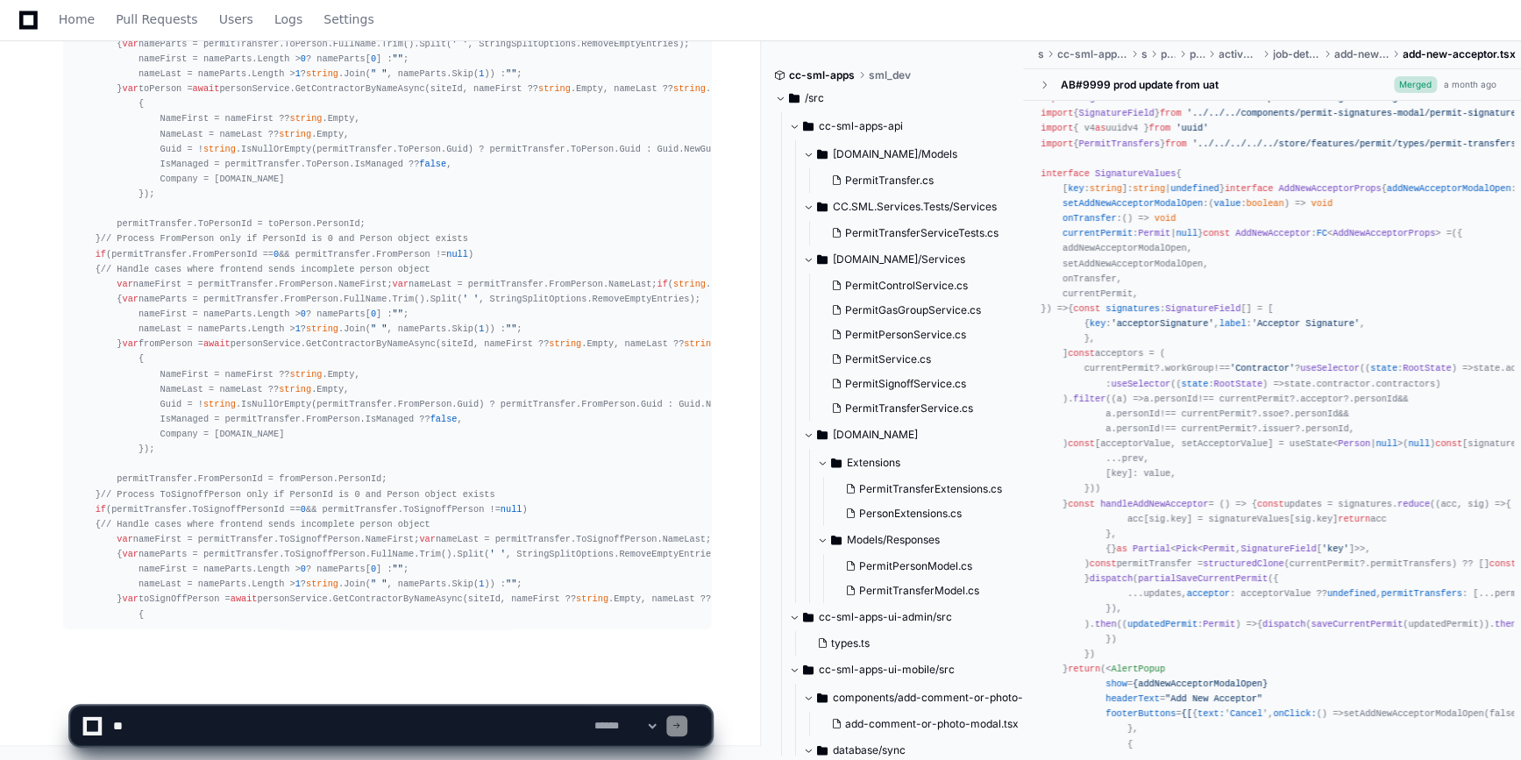
scroll to position [16771, 0]
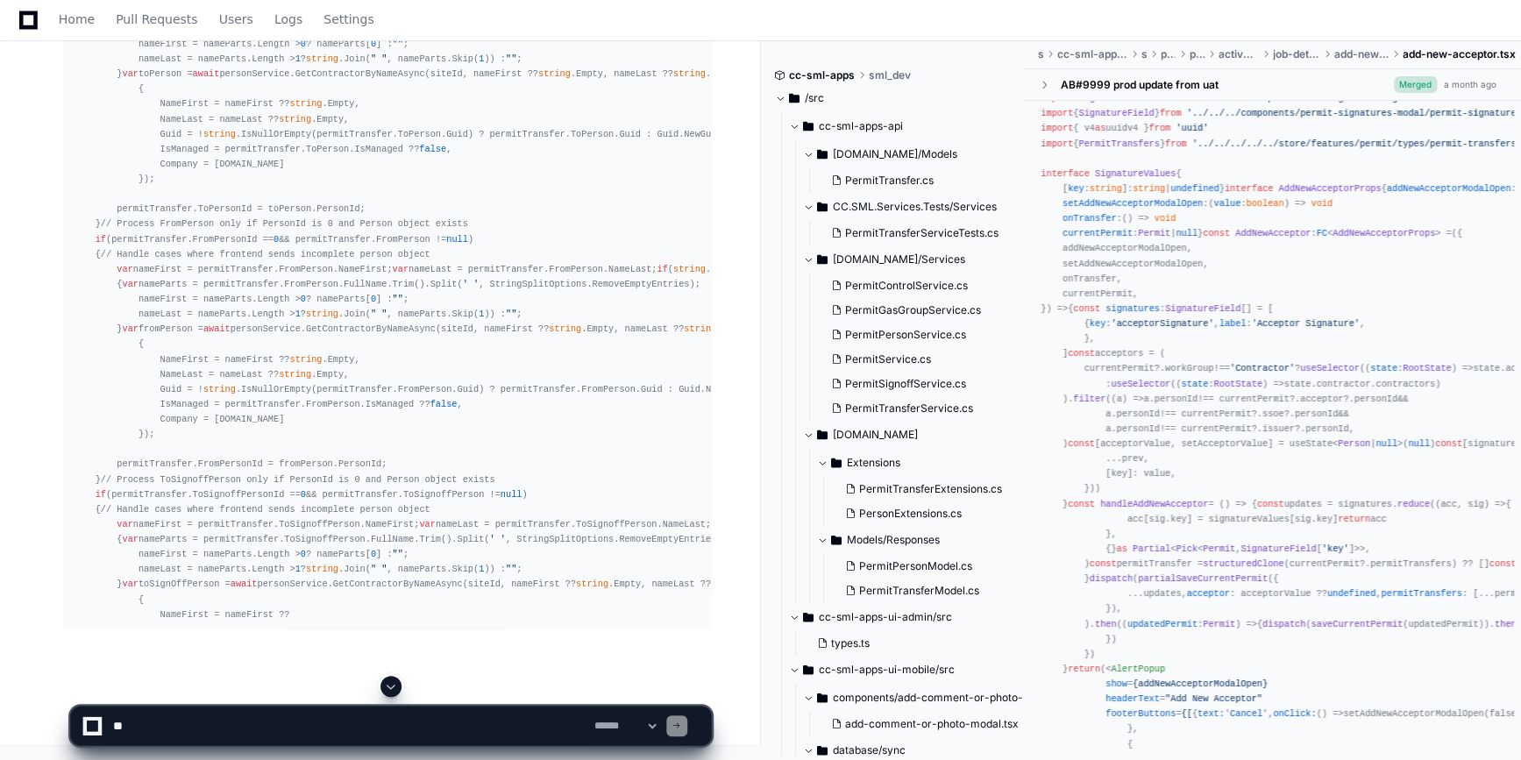
click at [385, 684] on span at bounding box center [391, 686] width 14 height 14
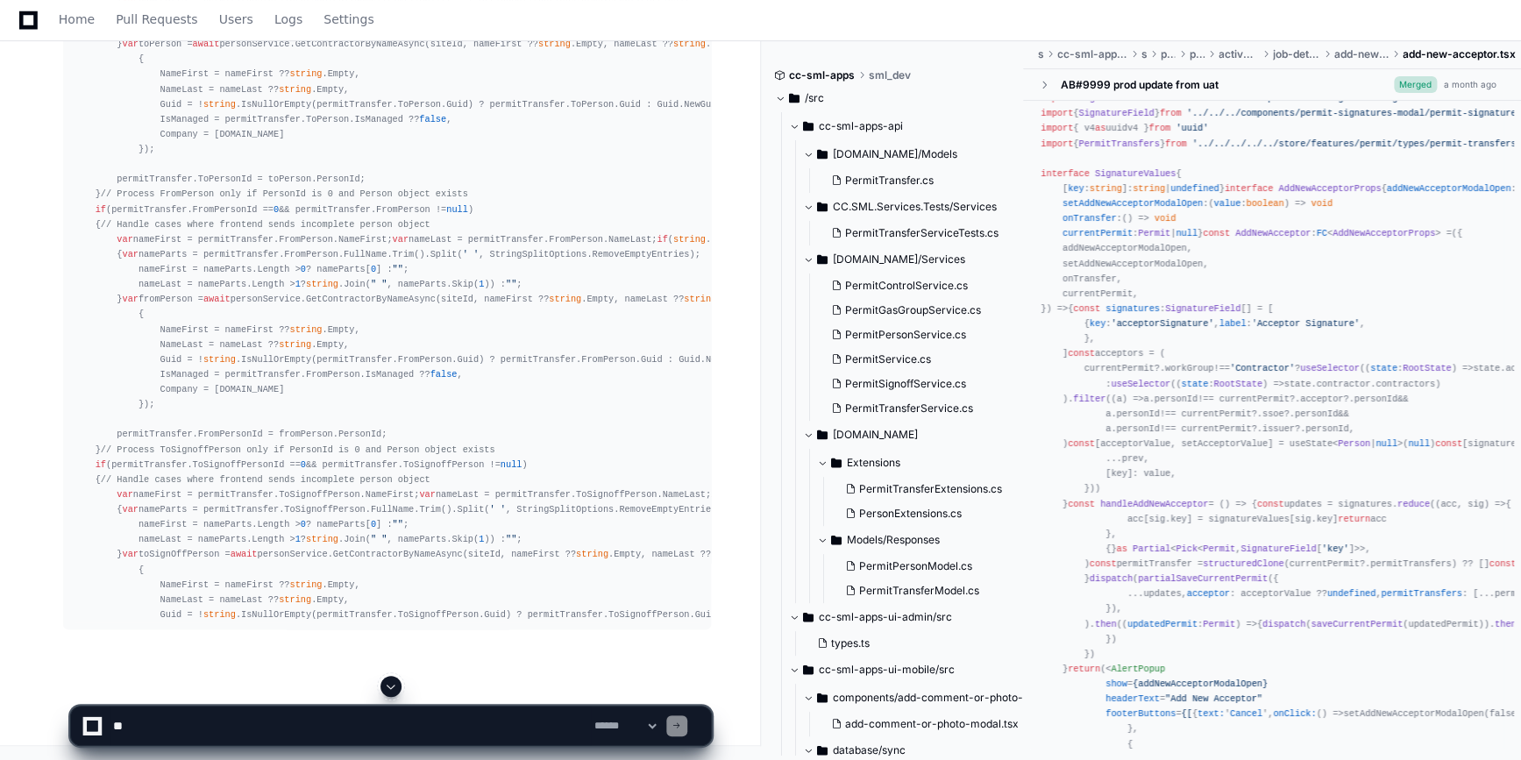
click at [386, 683] on span at bounding box center [391, 686] width 14 height 14
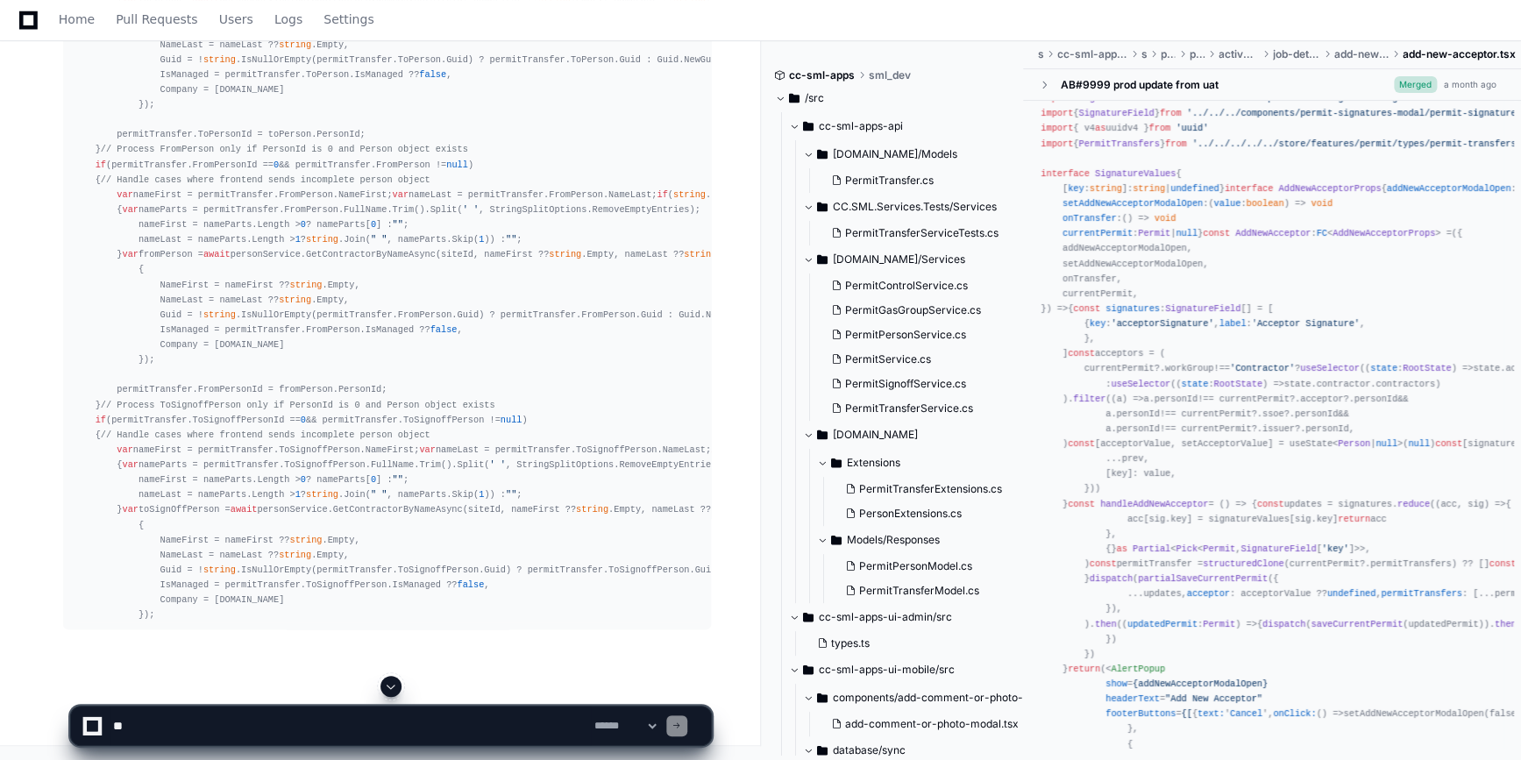
click at [386, 682] on span at bounding box center [391, 686] width 14 height 14
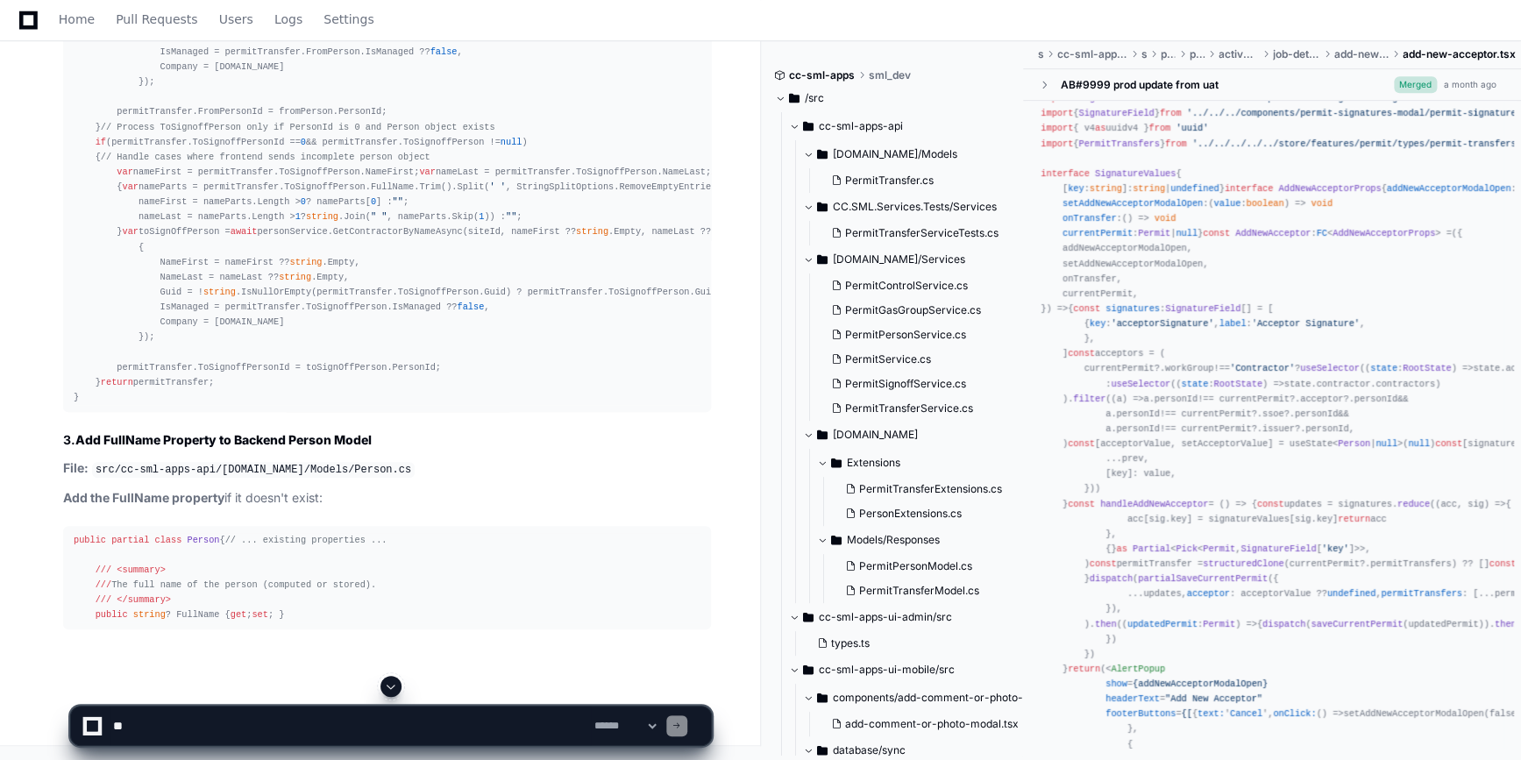
drag, startPoint x: 386, startPoint y: 682, endPoint x: 368, endPoint y: 753, distance: 73.1
click at [371, 748] on div "**********" at bounding box center [391, 718] width 642 height 84
click at [390, 684] on span at bounding box center [391, 686] width 14 height 14
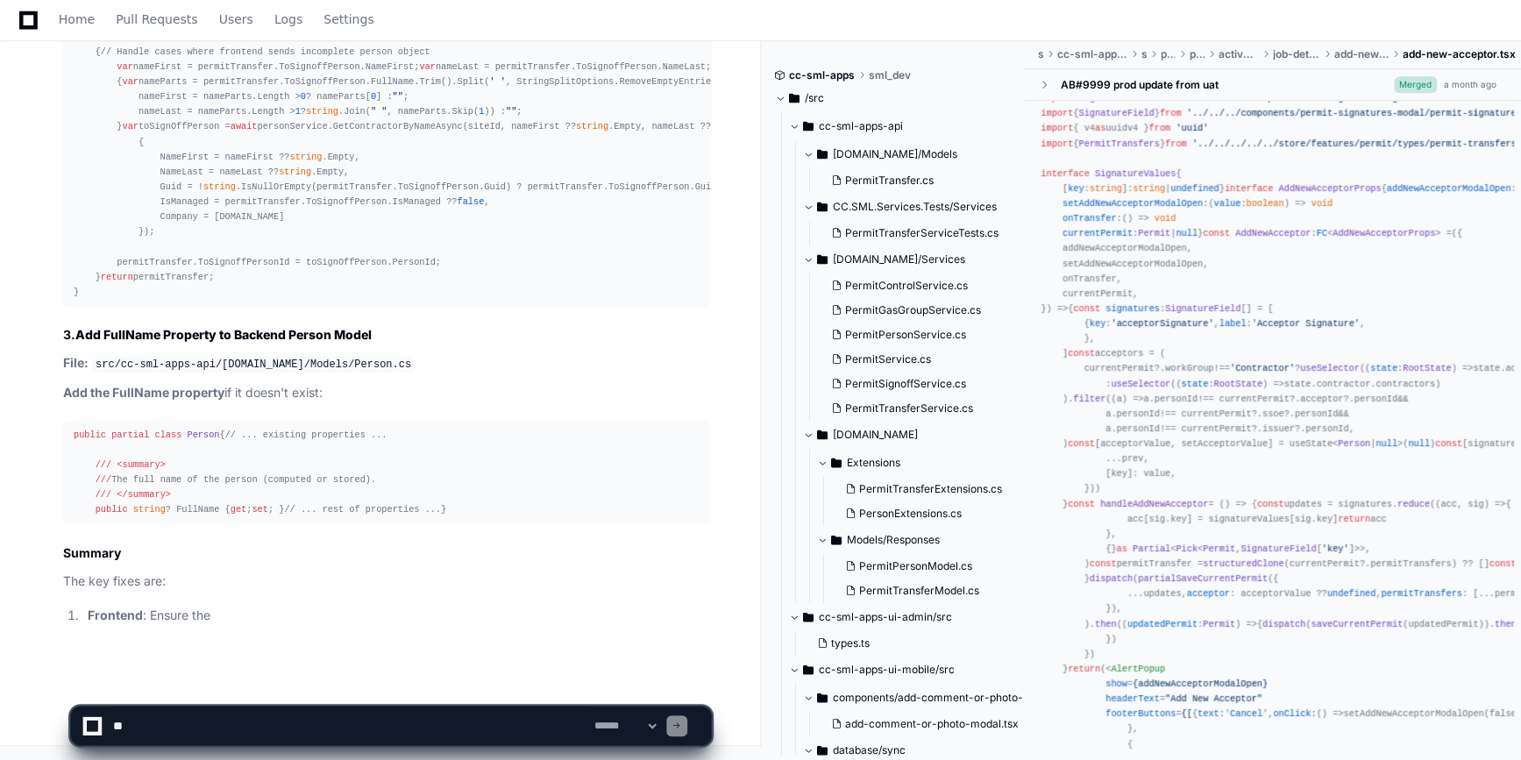
scroll to position [17348, 0]
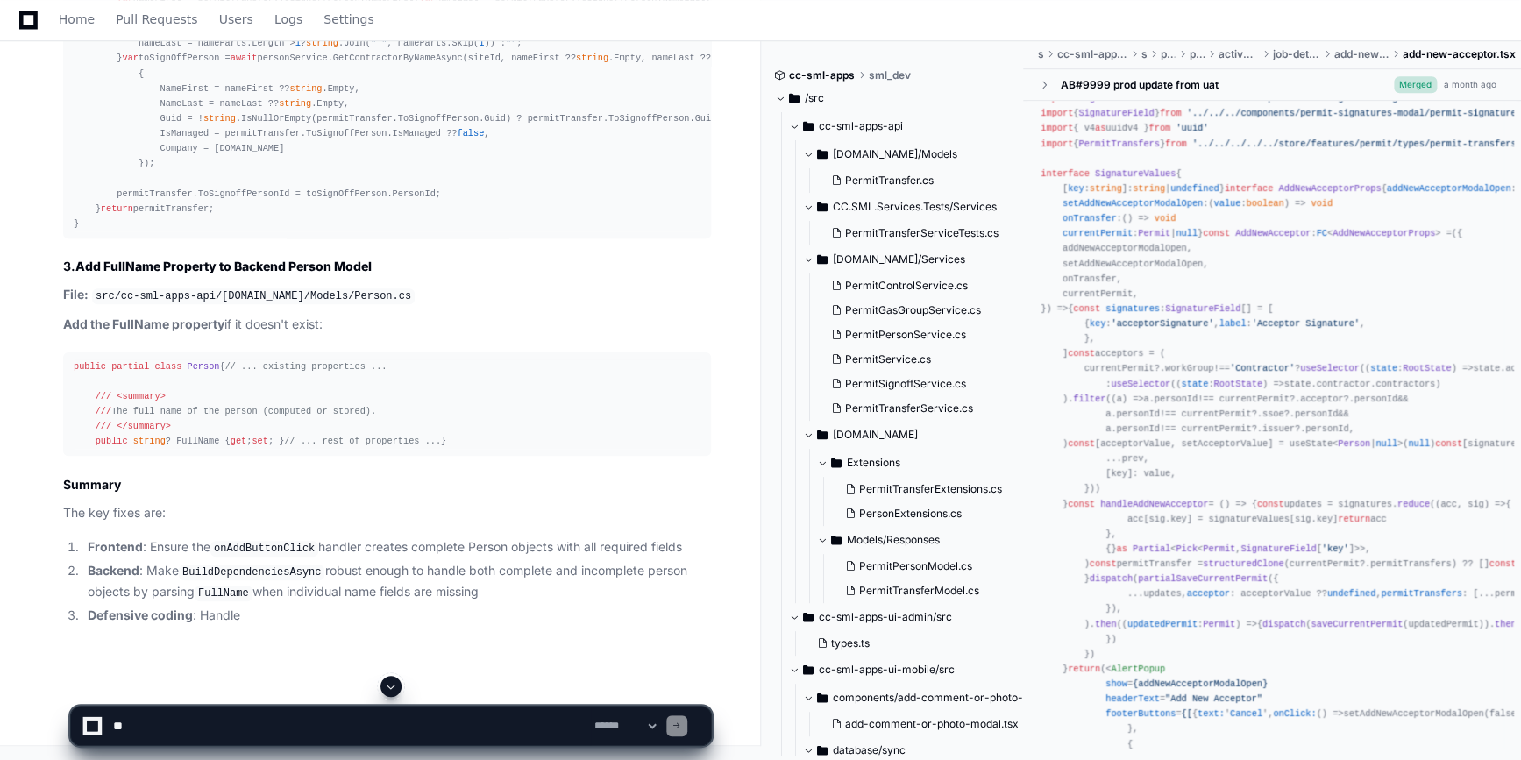
click at [394, 683] on span at bounding box center [391, 686] width 14 height 14
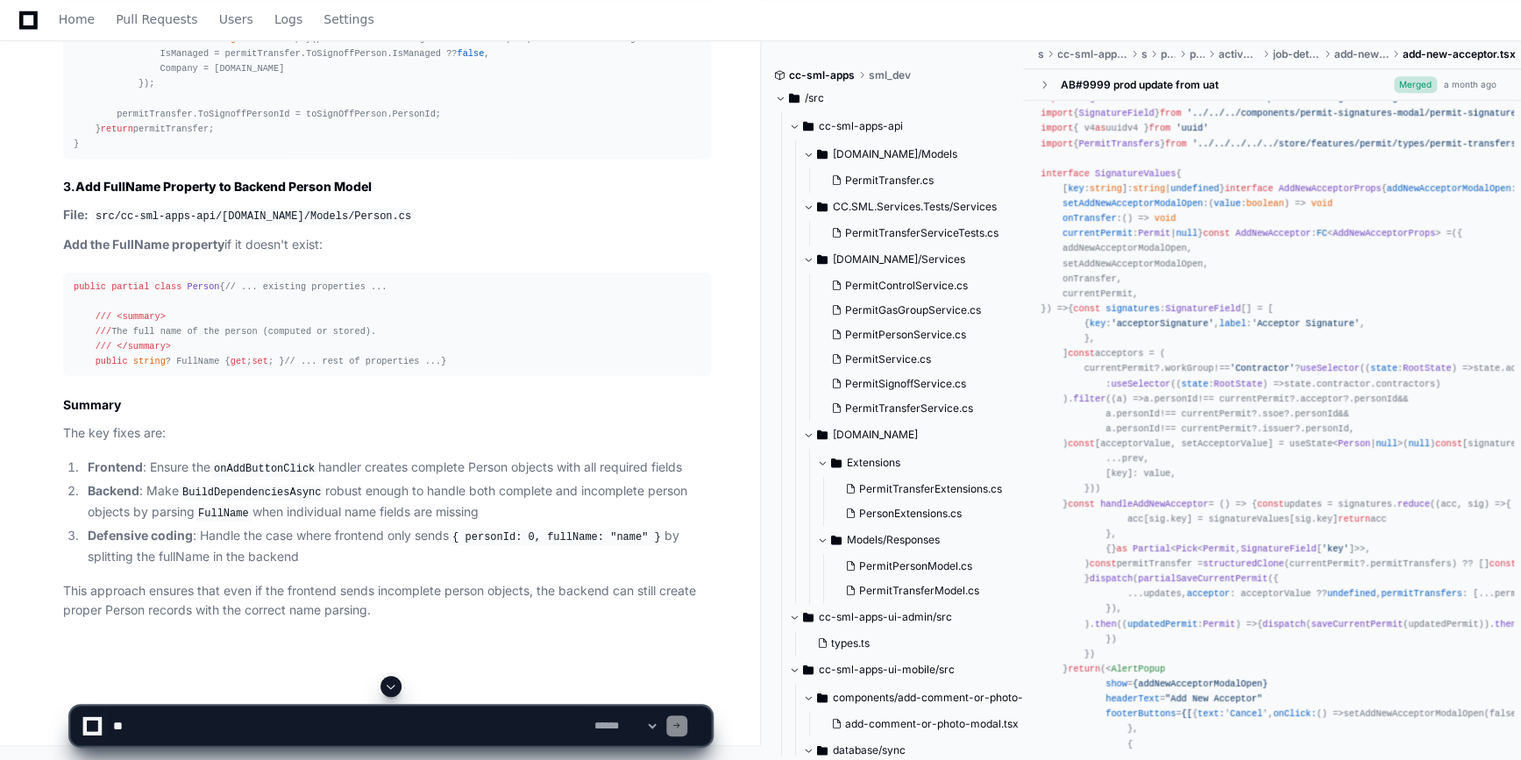
scroll to position [14944, 0]
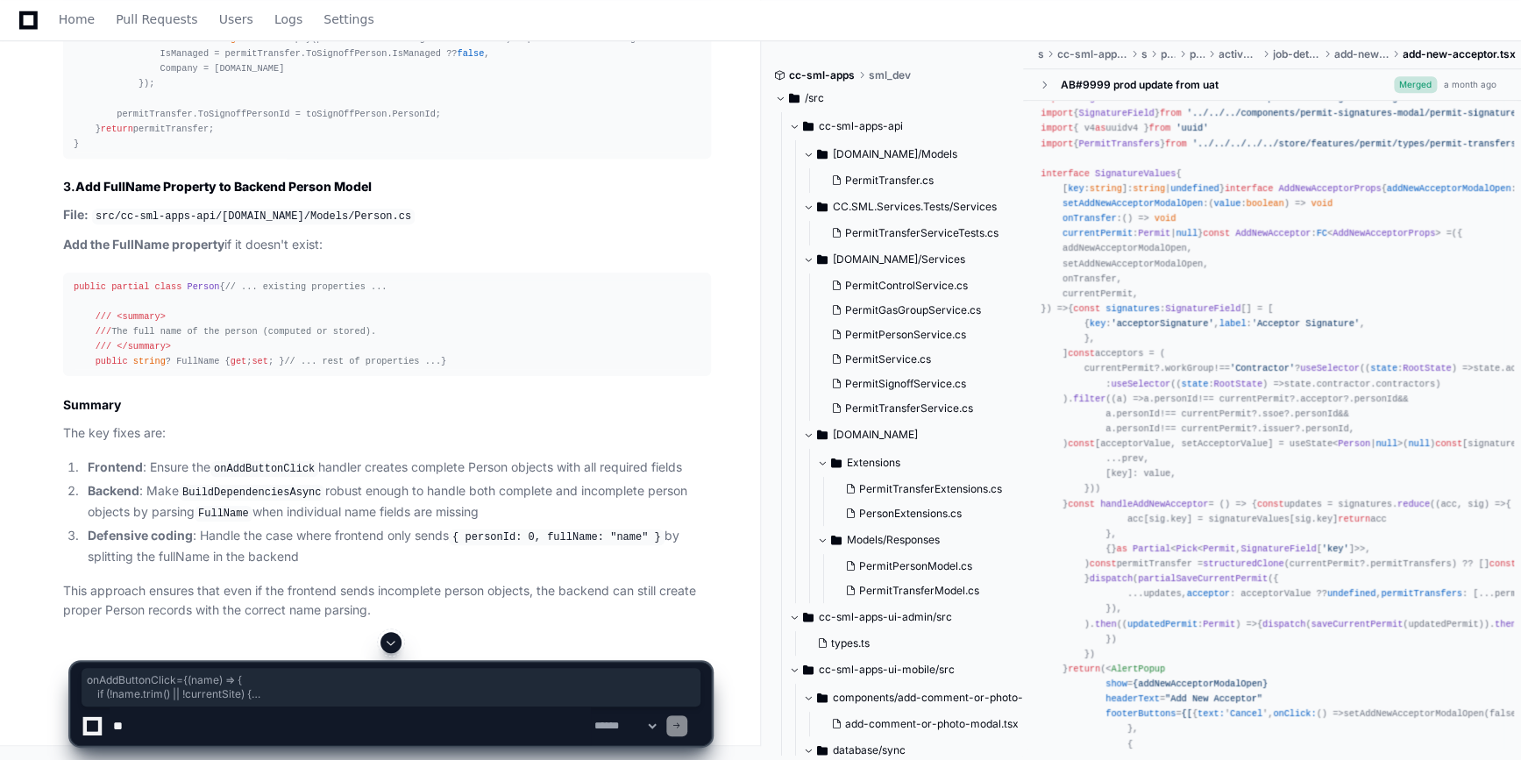
drag, startPoint x: 70, startPoint y: 108, endPoint x: 99, endPoint y: 459, distance: 352.6
copy div "onAddButtonClick={ ( name ) => { if (!name. trim () || !currentSite) { triggerN…"
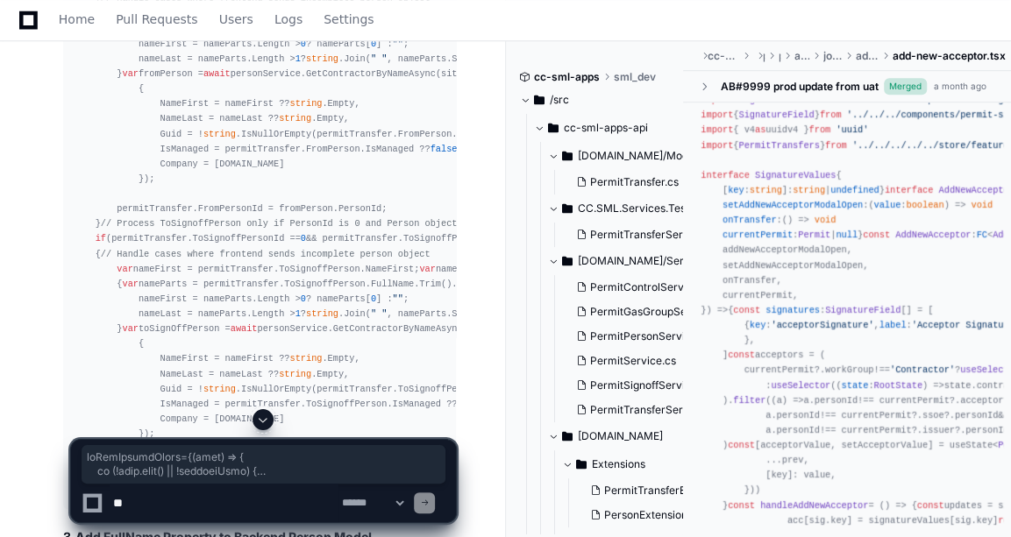
scroll to position [159, 0]
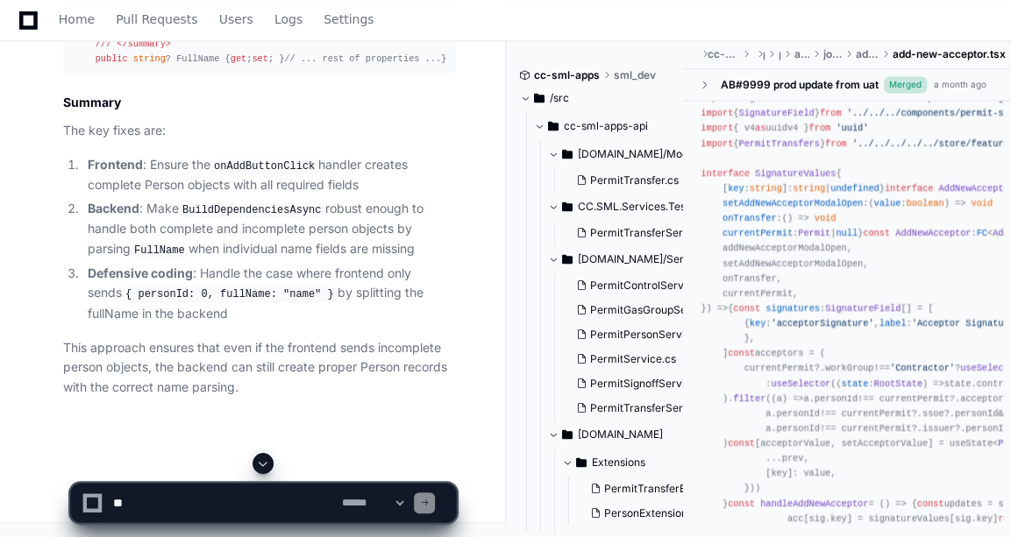
scroll to position [17335, 0]
click at [261, 455] on button at bounding box center [262, 463] width 21 height 21
click at [213, 503] on textarea at bounding box center [224, 503] width 229 height 39
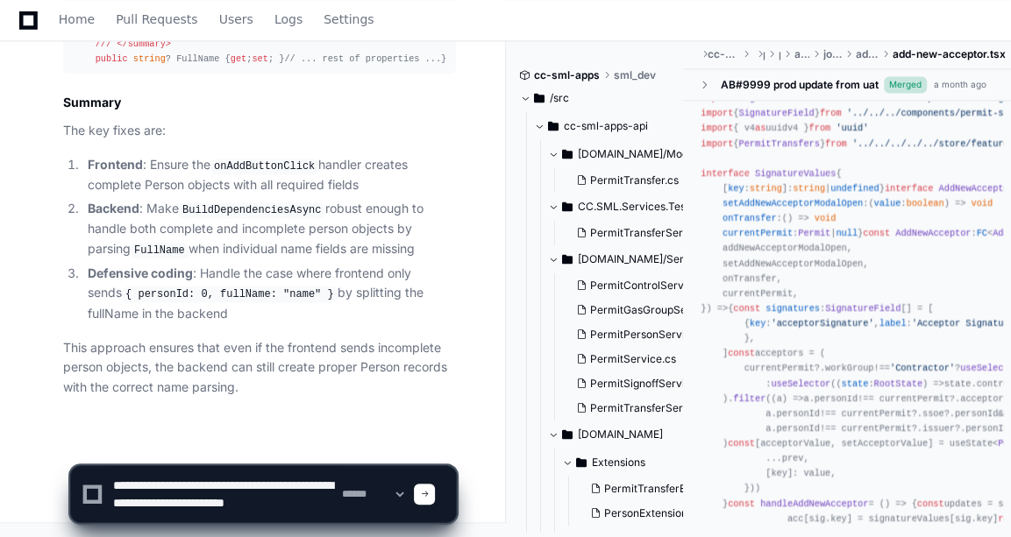
scroll to position [5, 0]
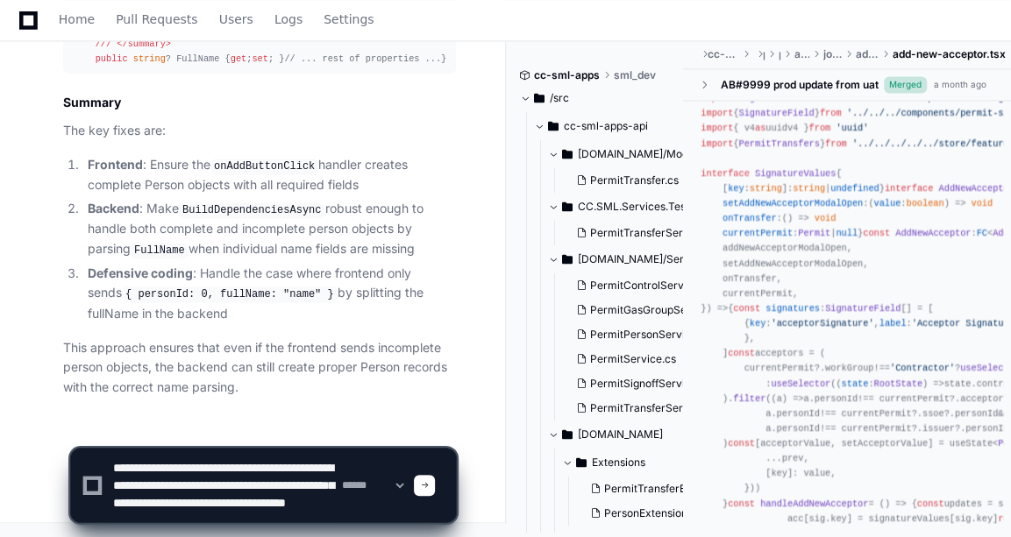
type textarea "**********"
click at [46, 457] on div "**********" at bounding box center [263, 477] width 485 height 119
click at [248, 514] on textarea at bounding box center [224, 486] width 229 height 74
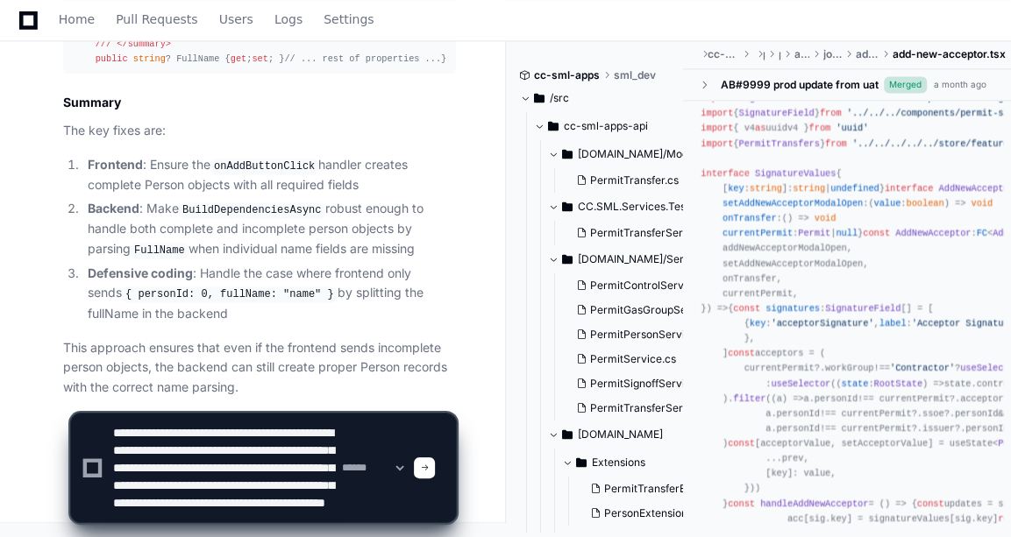
scroll to position [40, 0]
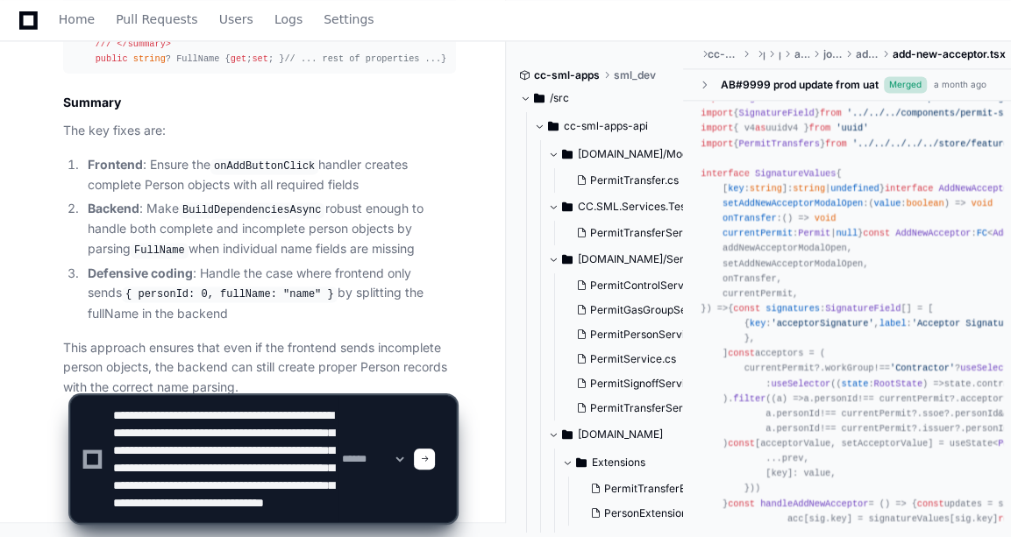
type textarea "**********"
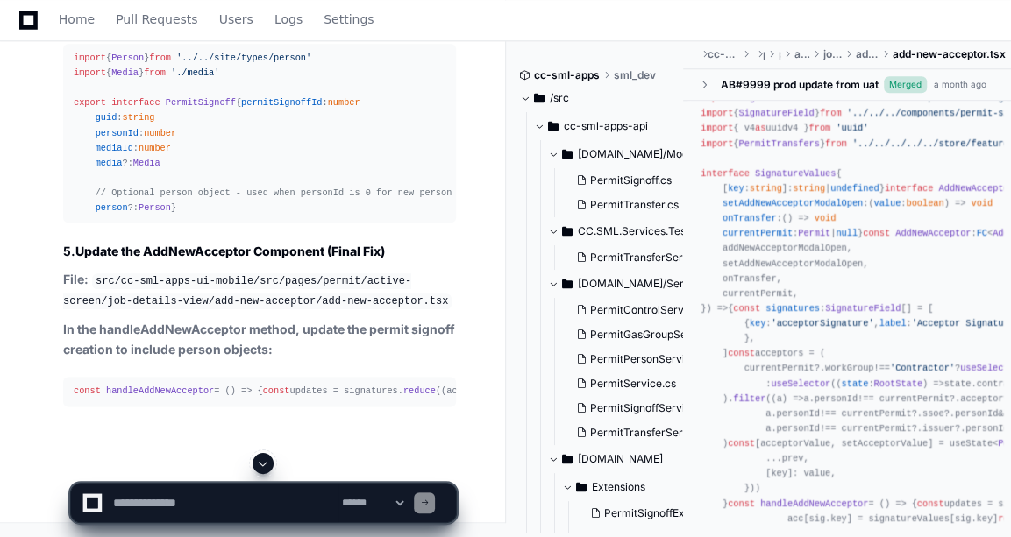
scroll to position [21678, 0]
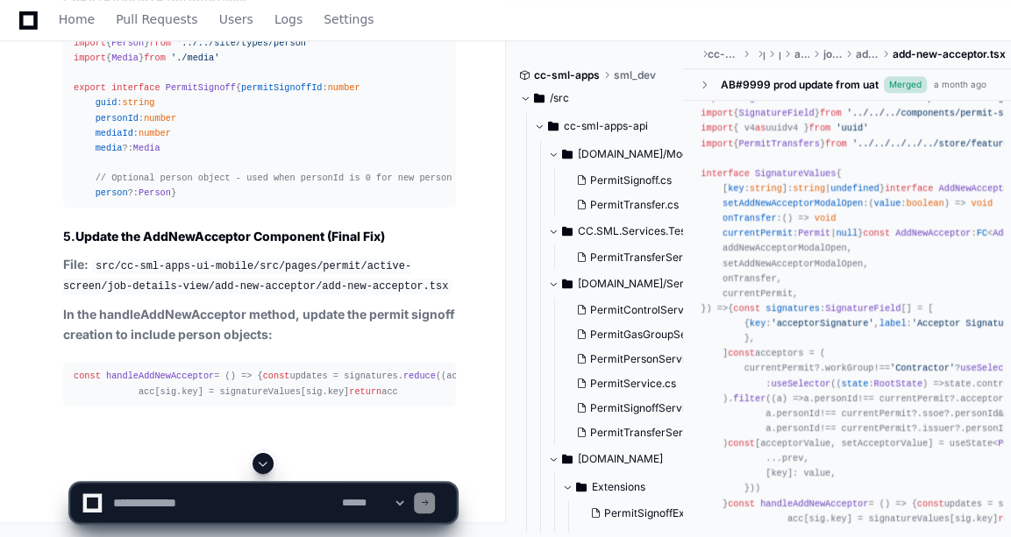
drag, startPoint x: 207, startPoint y: 186, endPoint x: 218, endPoint y: 203, distance: 20.9
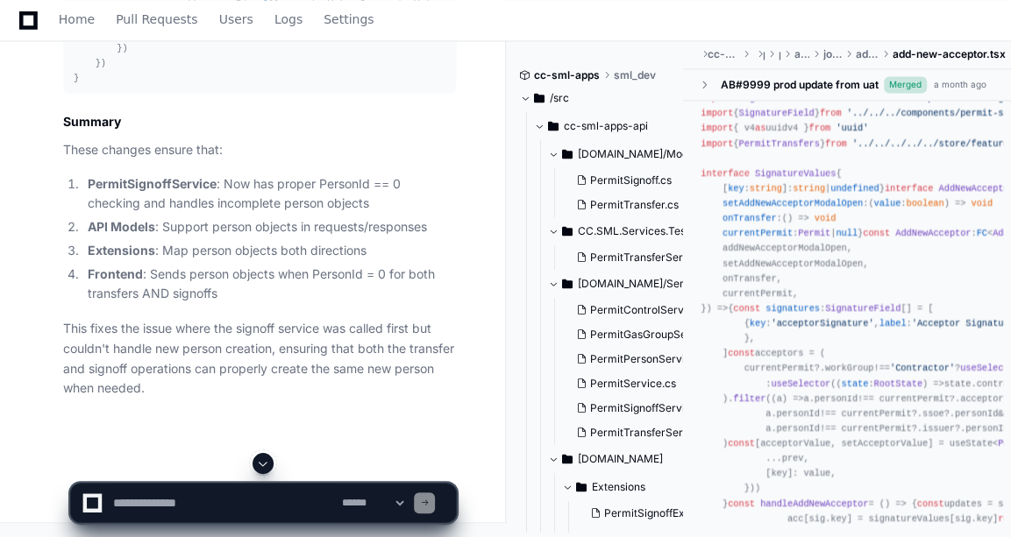
scroll to position [21559, 0]
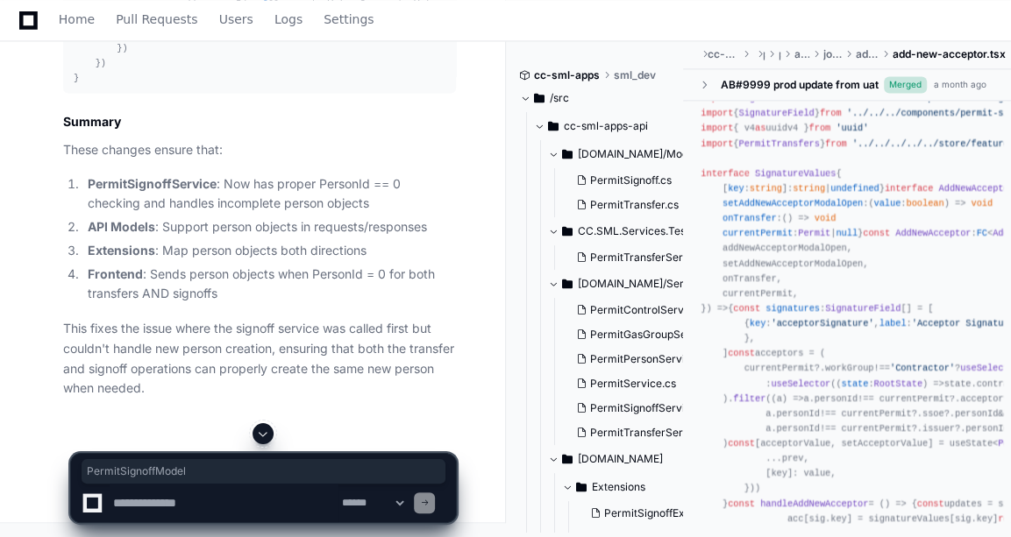
copy code "PermitSignoffModel"
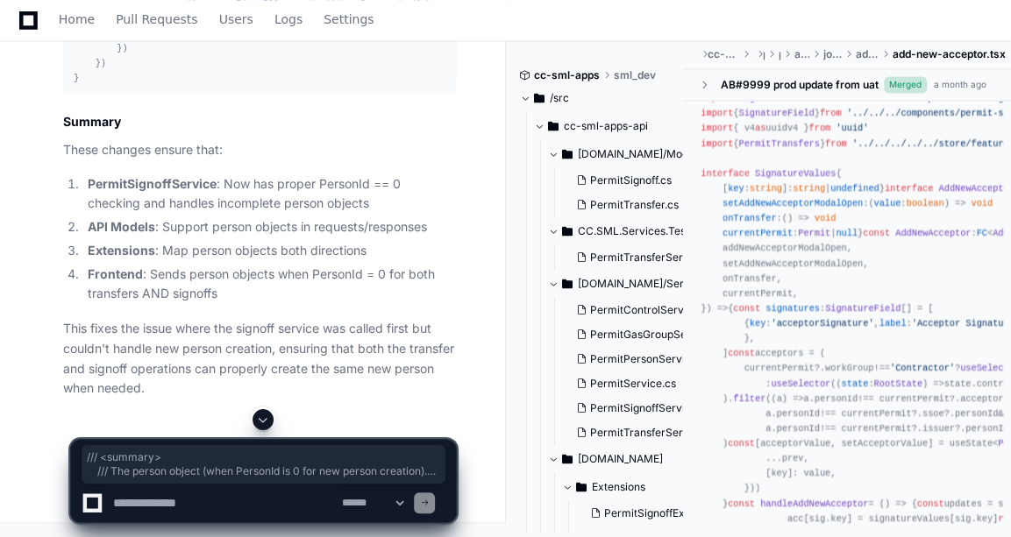
drag, startPoint x: 89, startPoint y: 252, endPoint x: 330, endPoint y: 288, distance: 242.9
copy div "/// <summary> /// The person object (when PersonId is 0 for new person creation…"
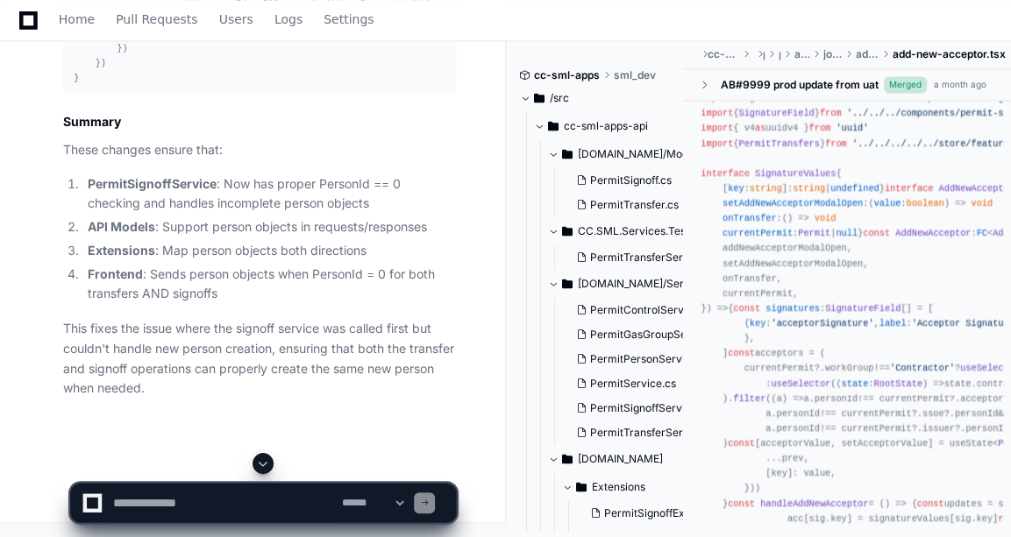
scroll to position [22496, 0]
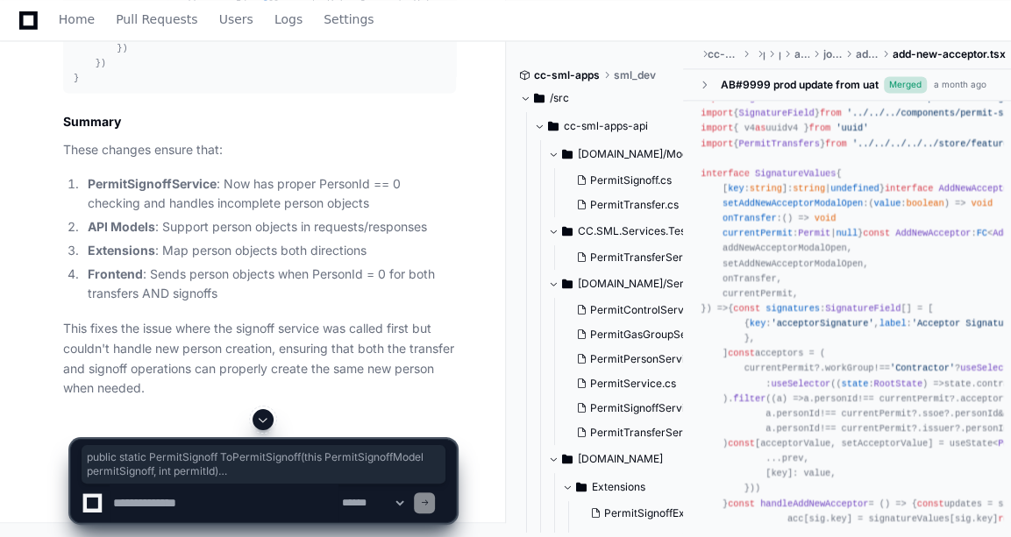
drag, startPoint x: 74, startPoint y: 168, endPoint x: 98, endPoint y: 369, distance: 202.1
drag, startPoint x: 74, startPoint y: 77, endPoint x: 78, endPoint y: 369, distance: 291.9
copy div "/// <summary> /// Converts a PermitSignoffModel to a PermitSignoff. /// </summa…"
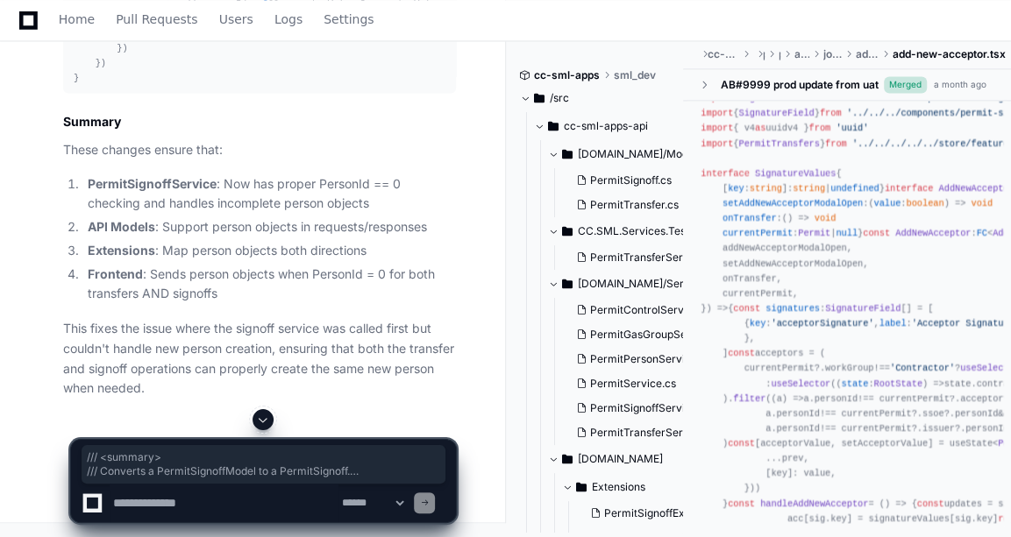
scroll to position [22358, 0]
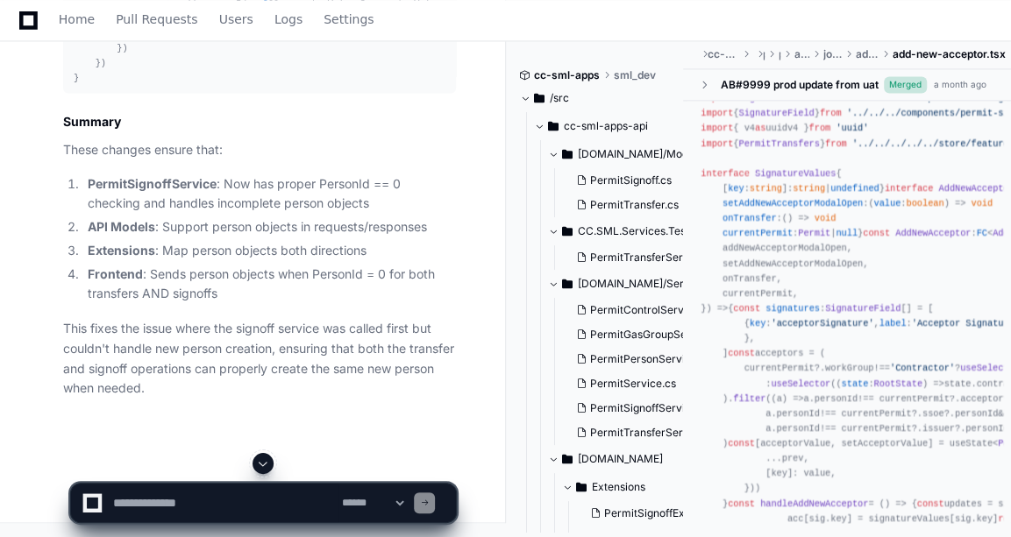
scroll to position [22570, 0]
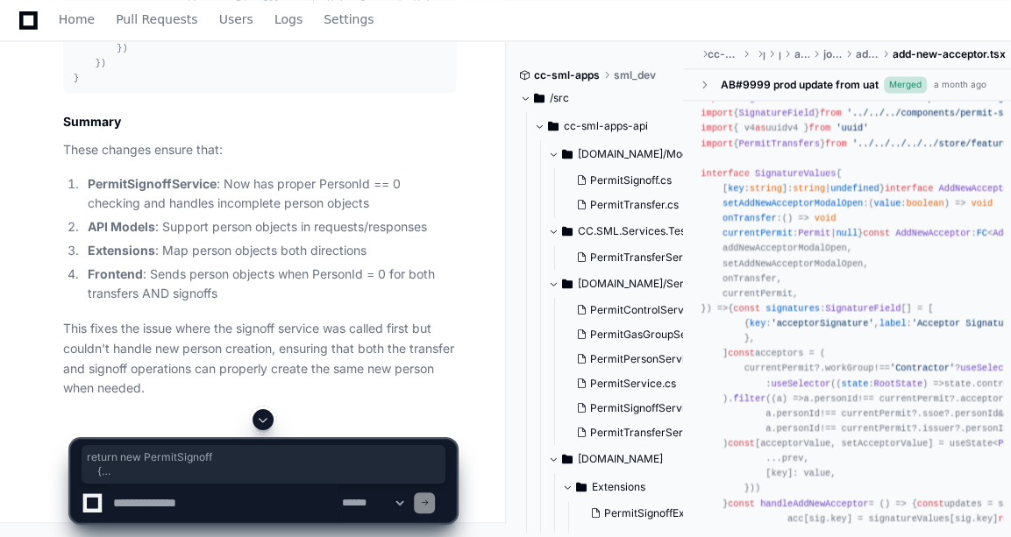
drag, startPoint x: 89, startPoint y: 124, endPoint x: 113, endPoint y: 272, distance: 149.1
copy div "return new PermitSignoff { Guid = permitSignoff.Guid, PermitSignoffId = permitS…"
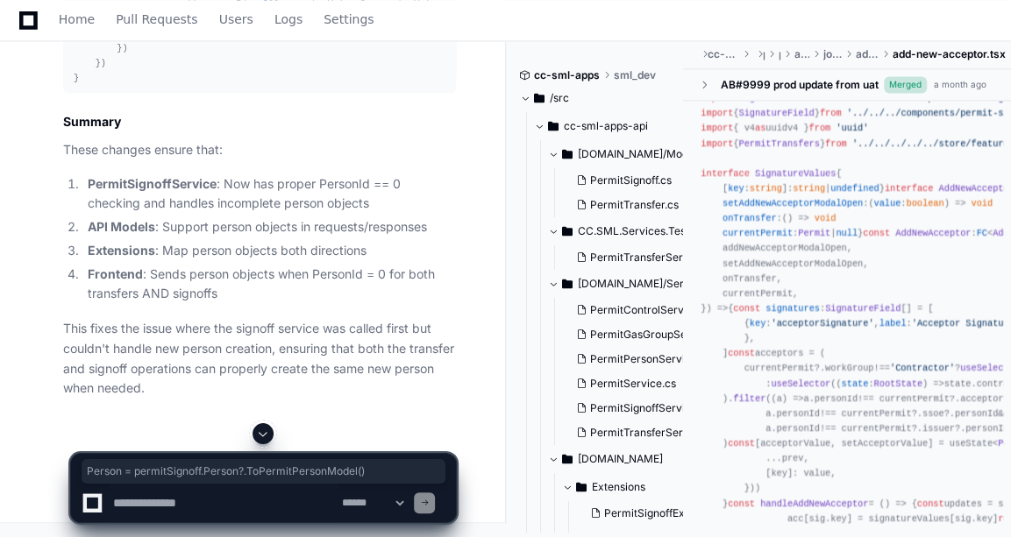
copy div "Person = permitSignoff.Person?.ToPermitPersonModel()"
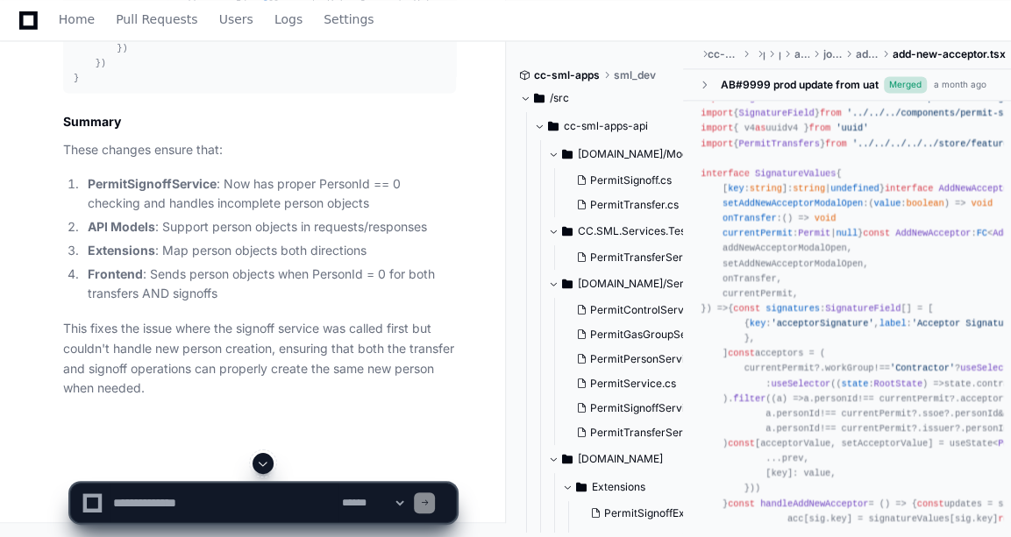
scroll to position [23347, 0]
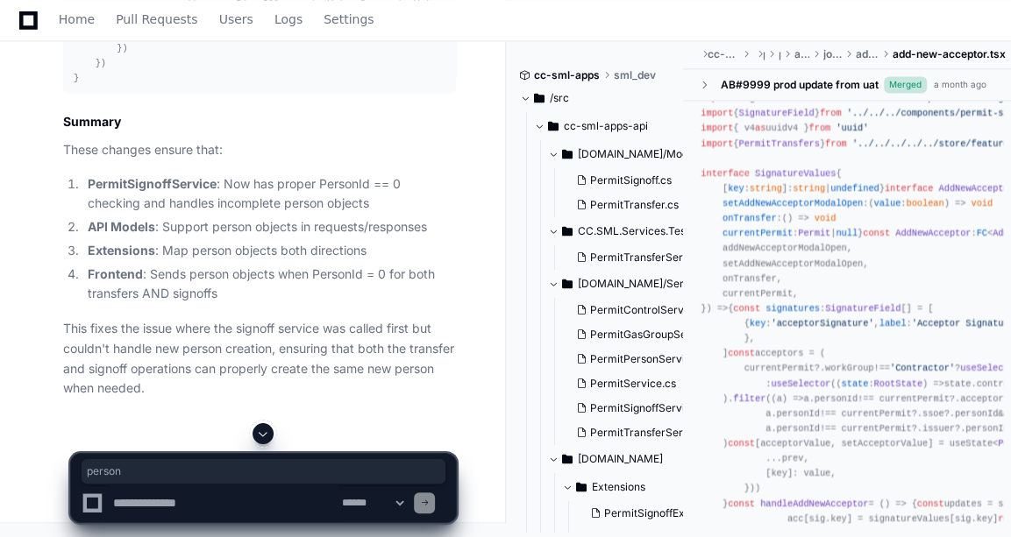
copy div "person ?: Person"
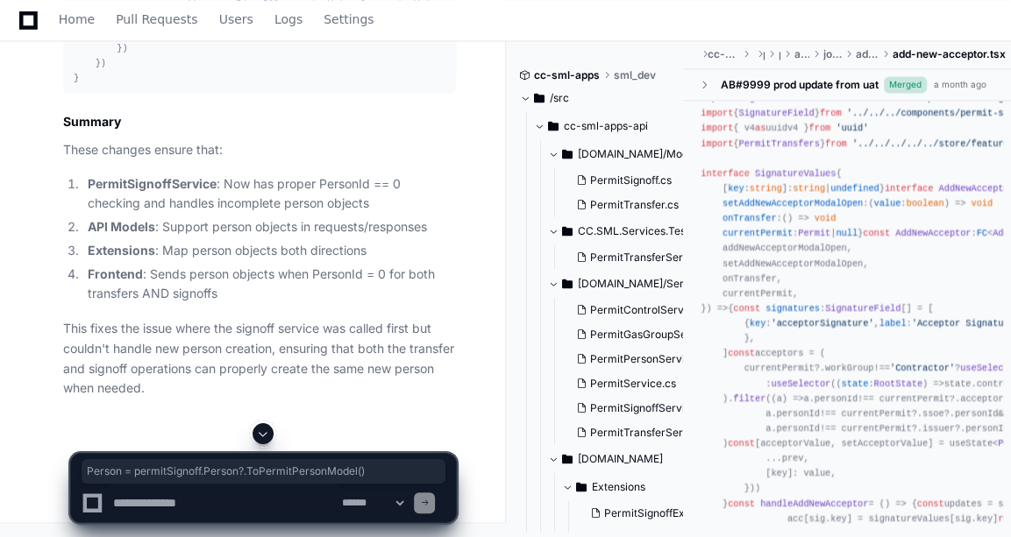
copy div "Person = permitSignoff.Person?.ToPermitPersonModel()"
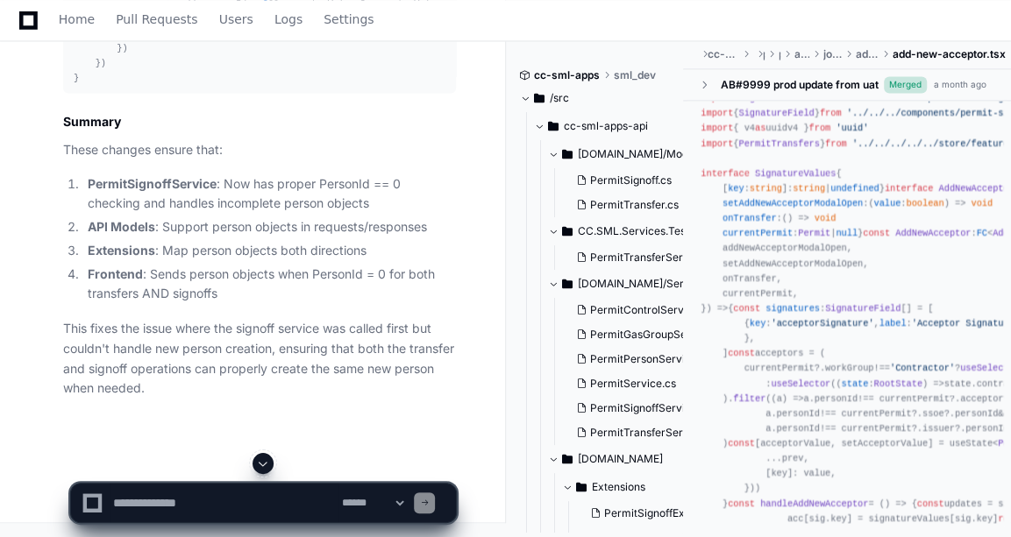
drag, startPoint x: 70, startPoint y: 137, endPoint x: 182, endPoint y: 284, distance: 185.1
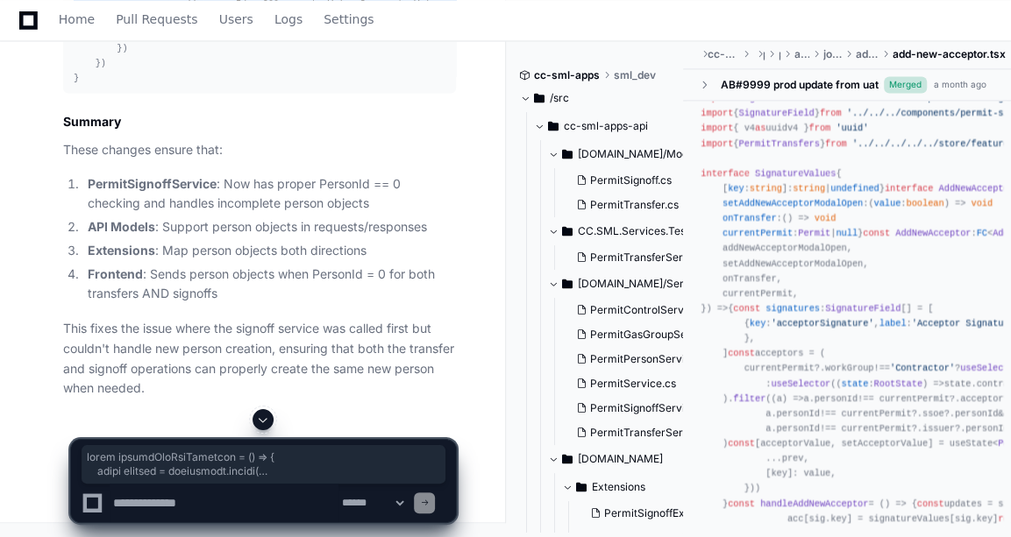
scroll to position [24265, 0]
copy article "const handleAddNewAcceptor = ( ) => { const updates = signatures. reduce ( ( ac…"
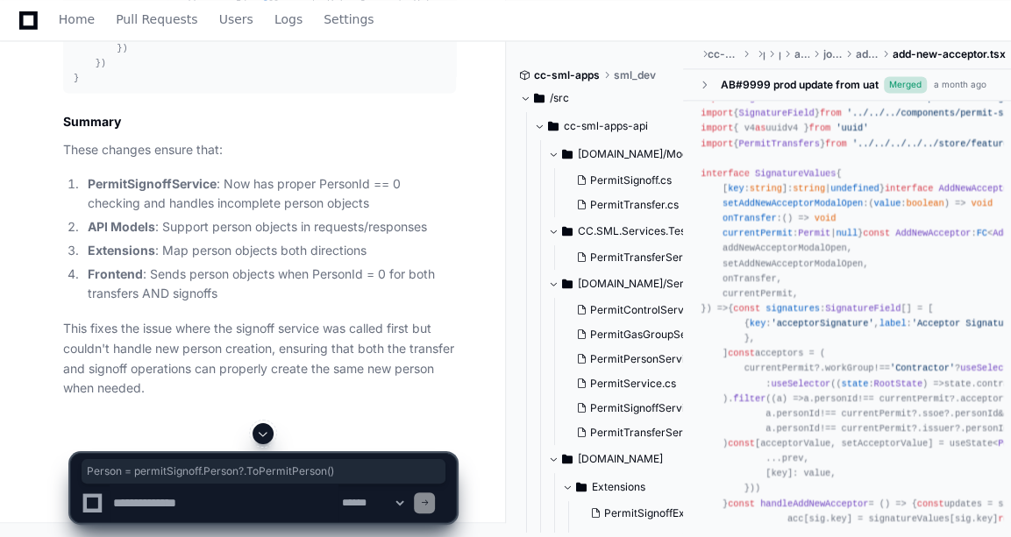
copy div "Person = permitSignoff.Person?.ToPermitPerson()"
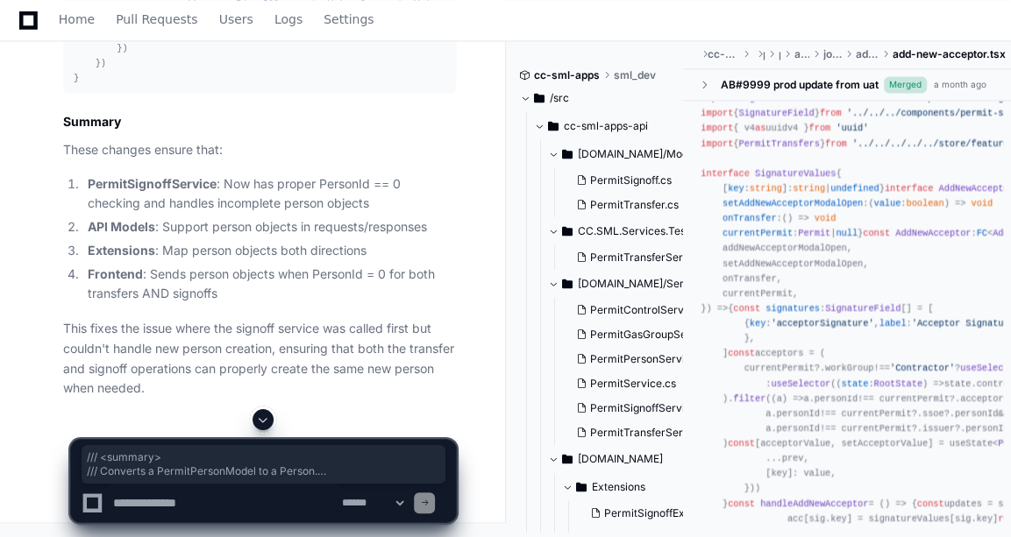
drag, startPoint x: 74, startPoint y: 131, endPoint x: 117, endPoint y: 286, distance: 161.0
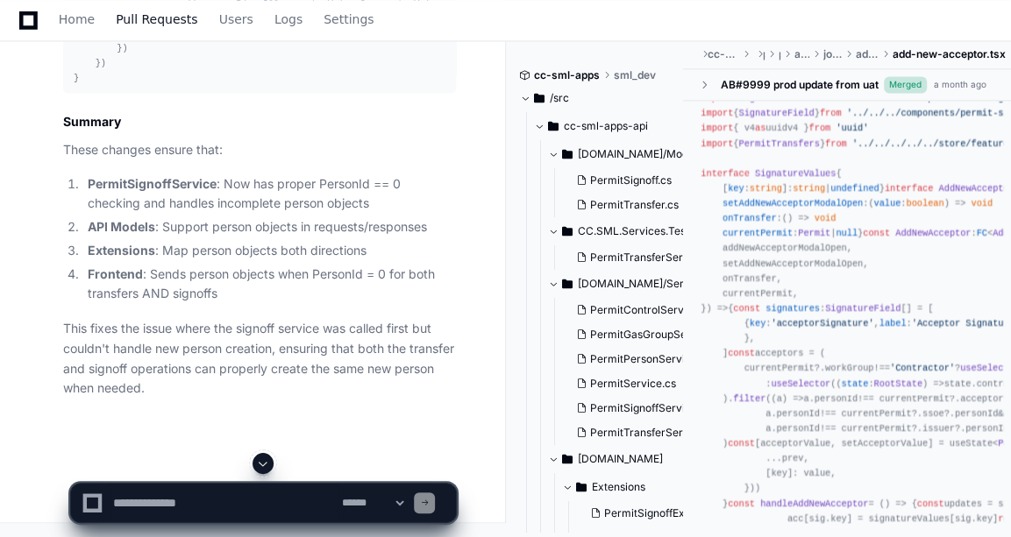
drag, startPoint x: 85, startPoint y: 242, endPoint x: 121, endPoint y: 18, distance: 226.4
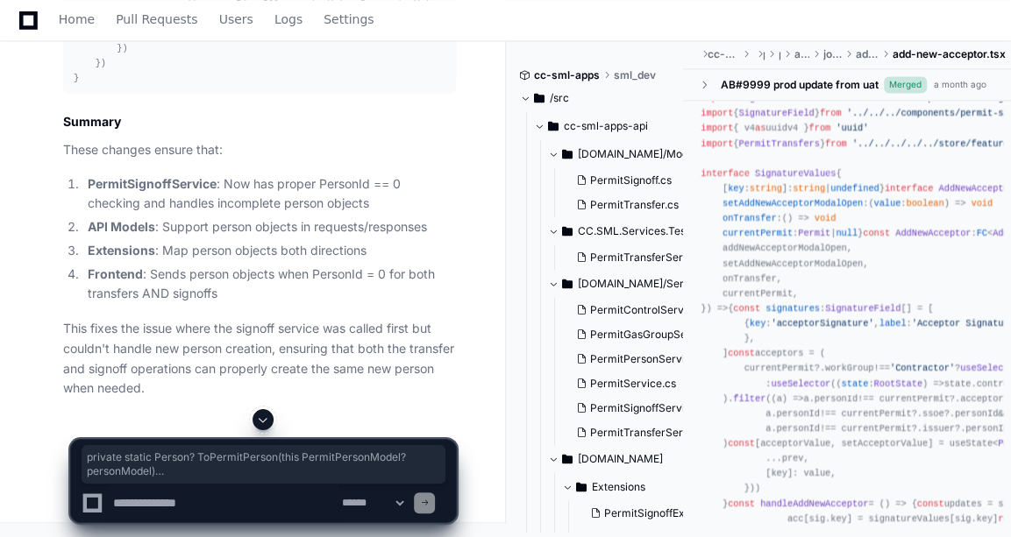
drag, startPoint x: 79, startPoint y: 391, endPoint x: 68, endPoint y: 99, distance: 292.0
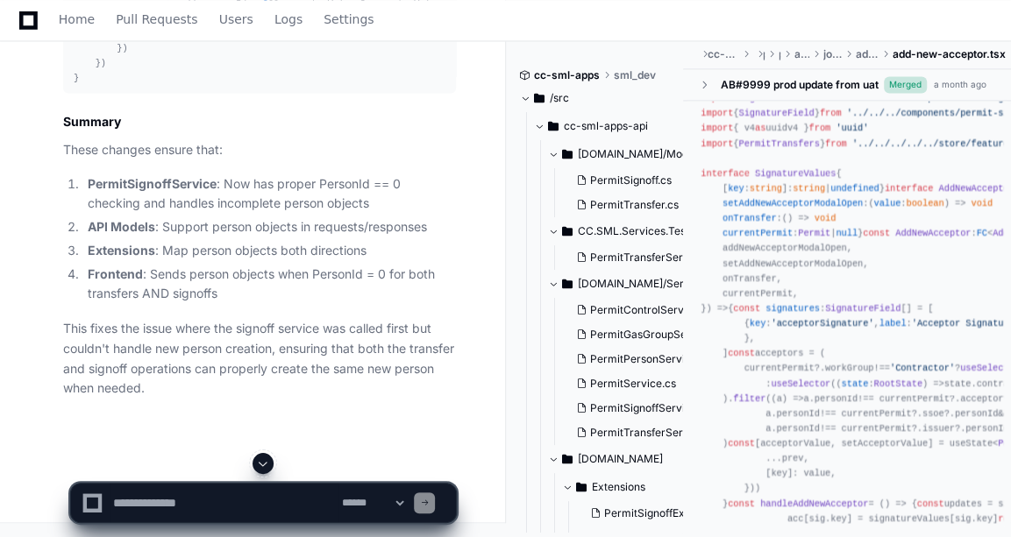
scroll to position [0, 44]
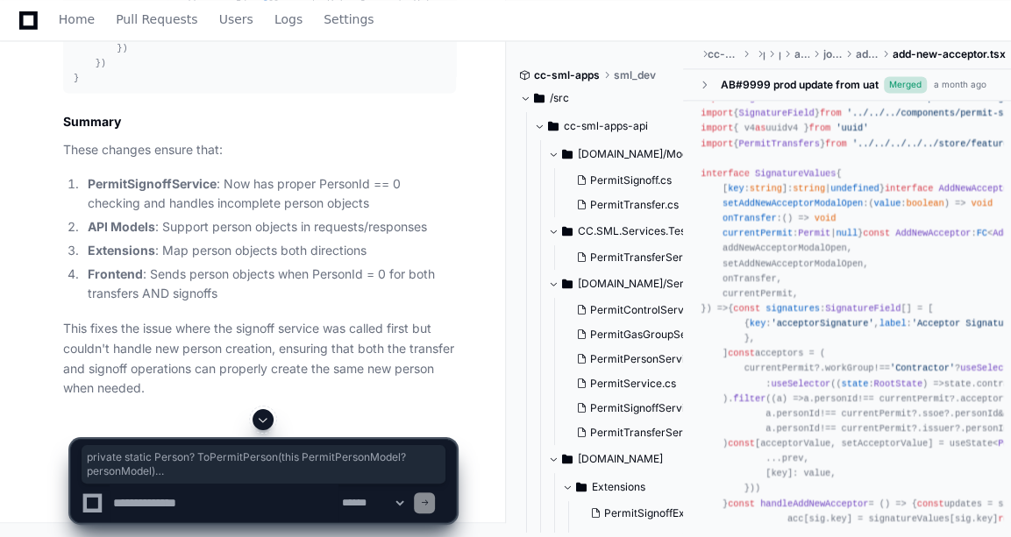
drag, startPoint x: 67, startPoint y: 174, endPoint x: 151, endPoint y: 394, distance: 234.4
drag, startPoint x: 151, startPoint y: 394, endPoint x: 399, endPoint y: 241, distance: 291.2
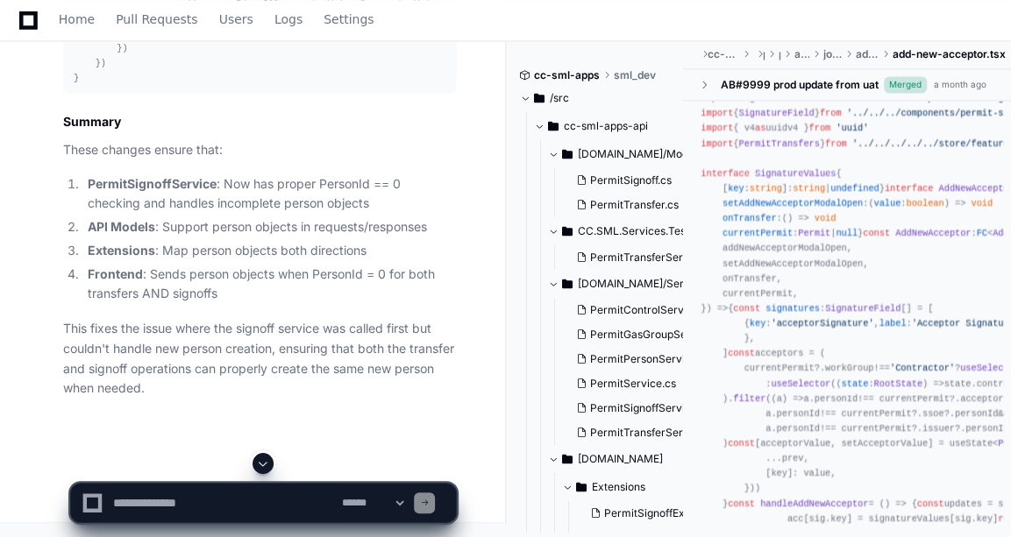
scroll to position [22830, 0]
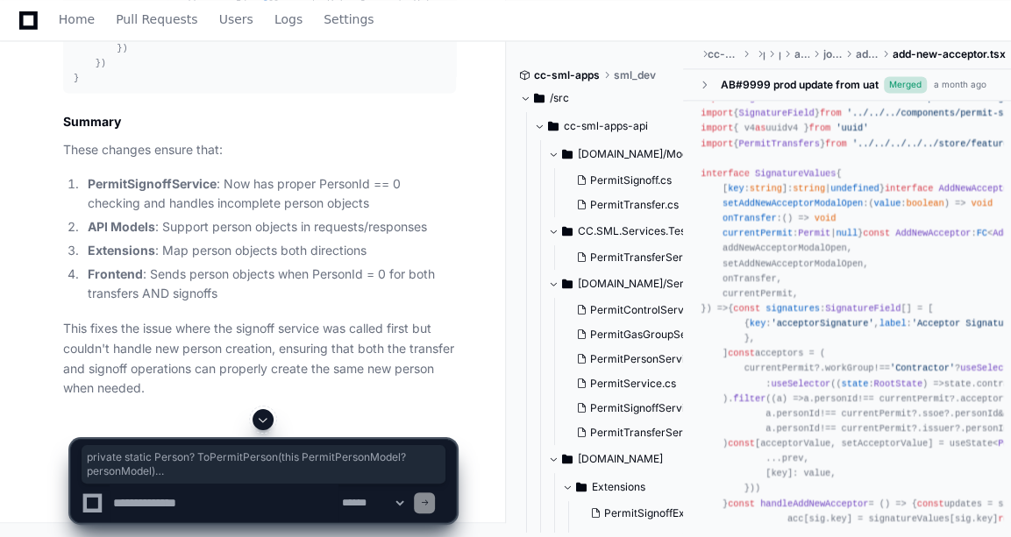
drag, startPoint x: 74, startPoint y: 212, endPoint x: 226, endPoint y: 287, distance: 168.9
